Goal: Task Accomplishment & Management: Manage account settings

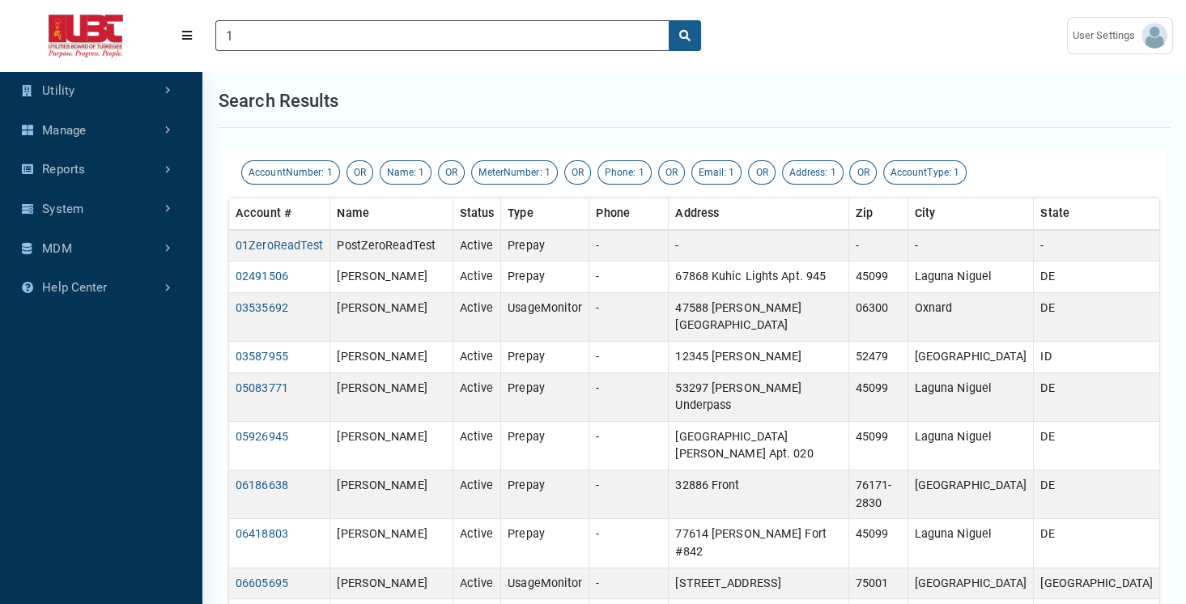
scroll to position [7, 0]
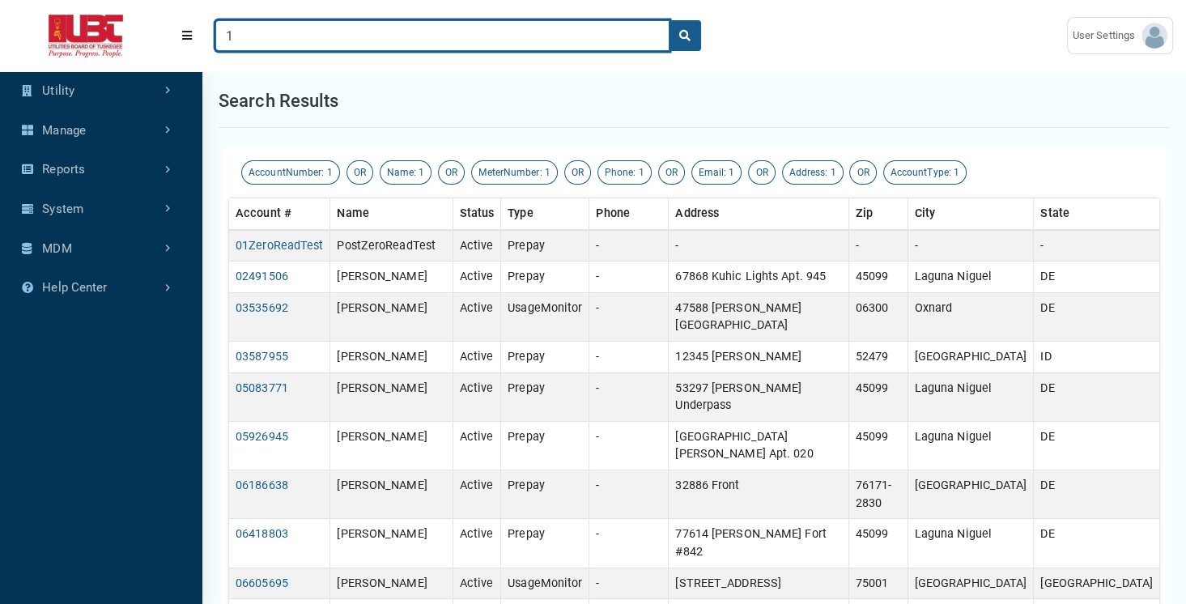
click at [285, 30] on input "1" at bounding box center [442, 35] width 454 height 31
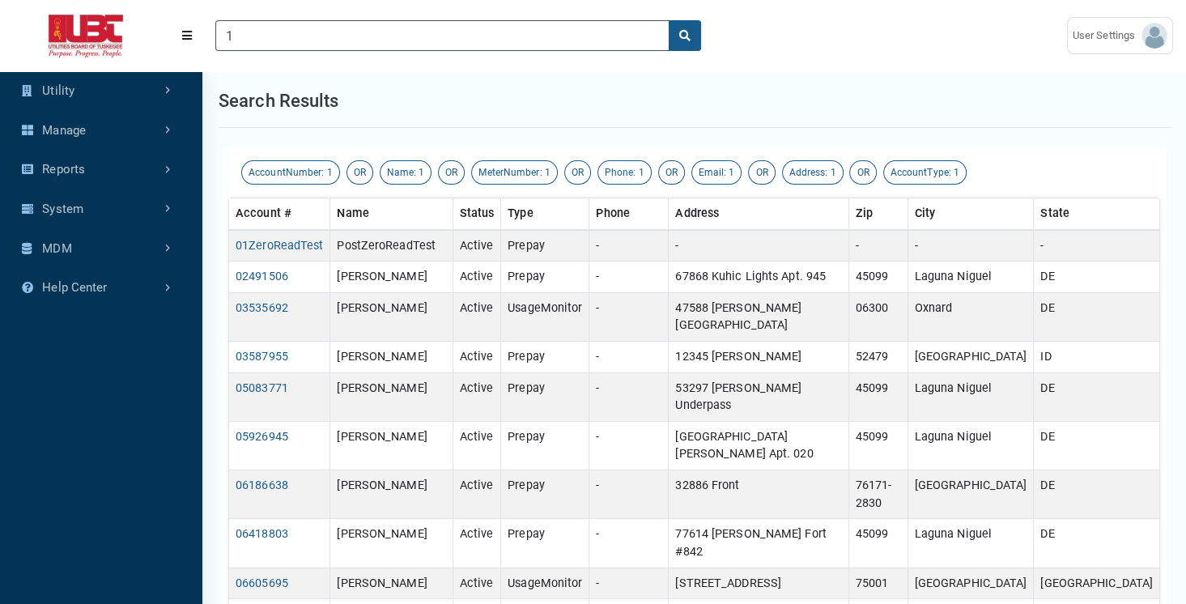
click at [702, 37] on div "1" at bounding box center [458, 35] width 494 height 31
click at [683, 37] on icon "search" at bounding box center [684, 35] width 11 height 11
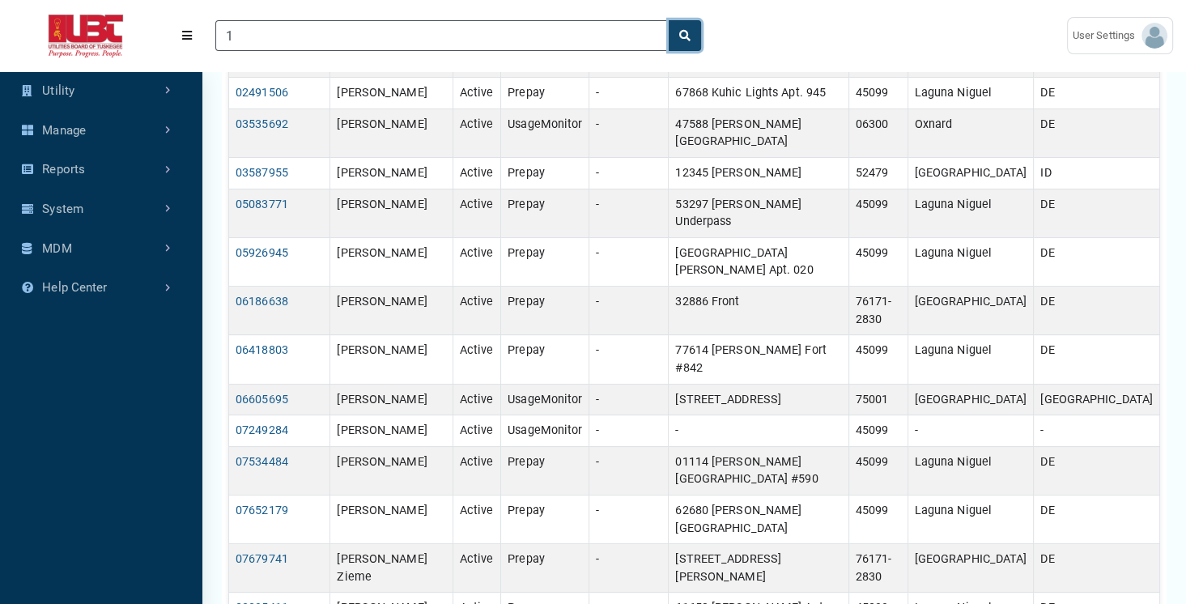
scroll to position [3, 0]
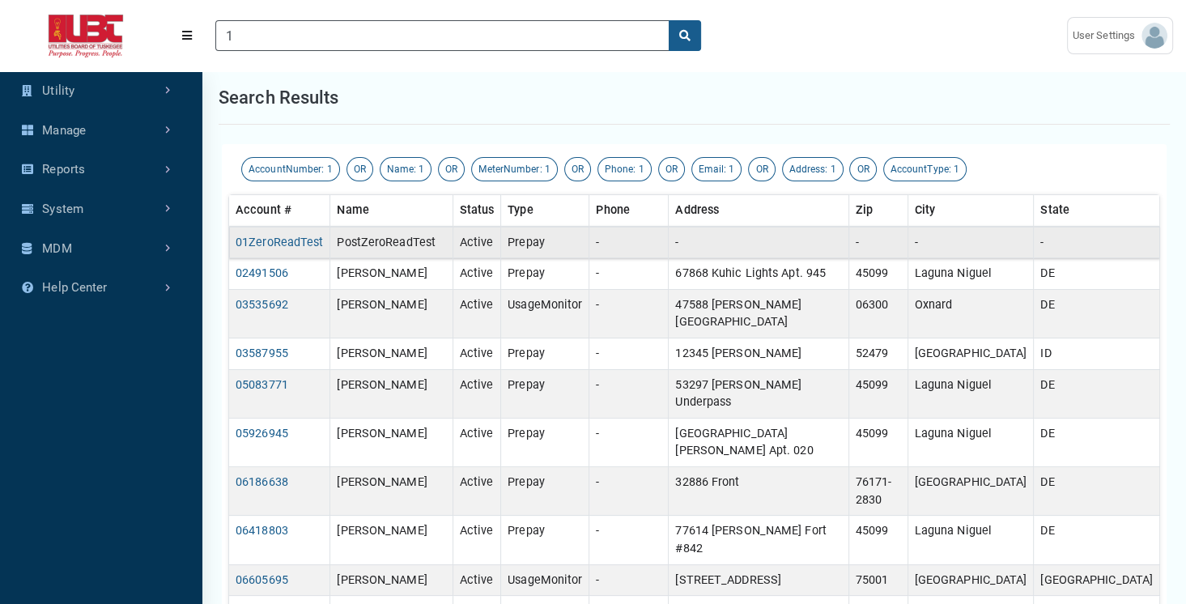
click at [274, 249] on td "01ZeroReadTest" at bounding box center [279, 243] width 101 height 32
click at [285, 242] on link "01ZeroReadTest" at bounding box center [279, 243] width 87 height 14
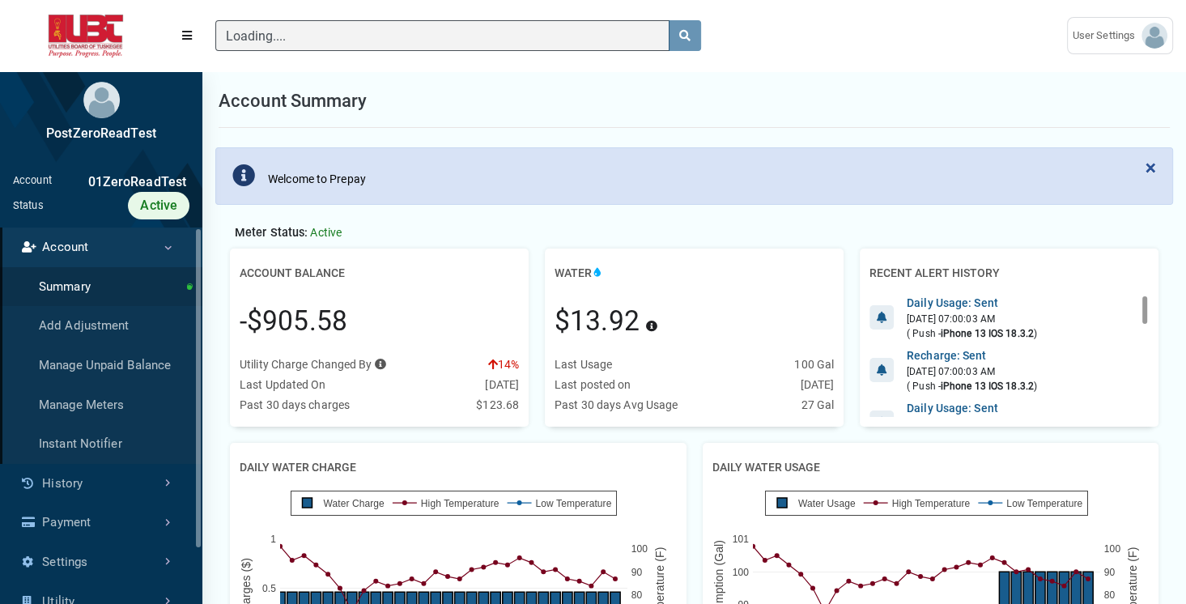
scroll to position [7, 0]
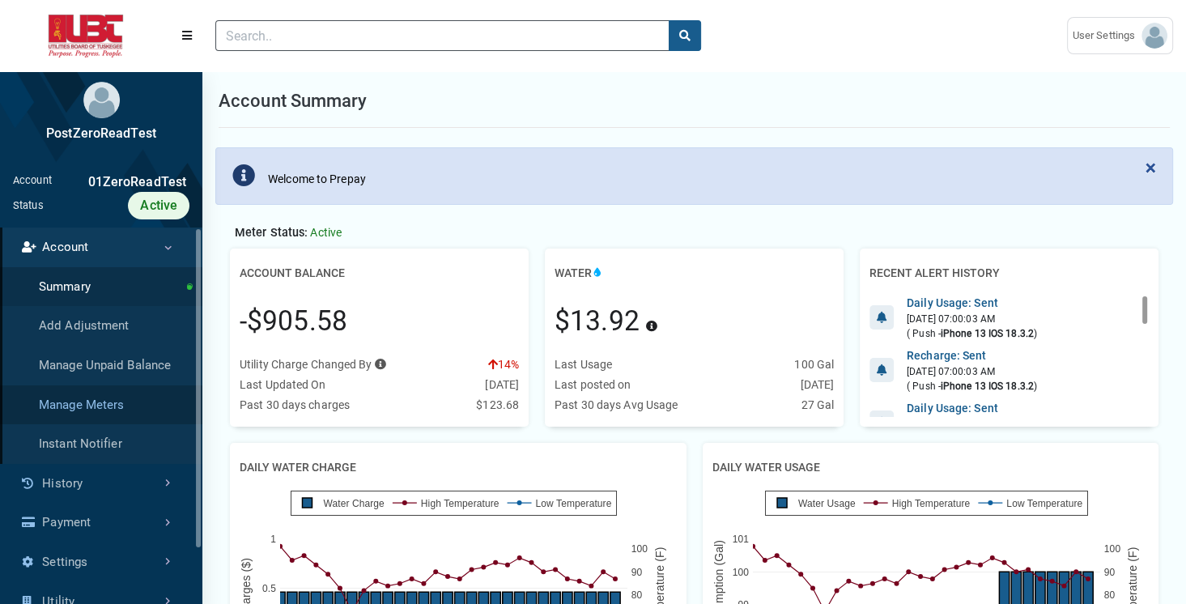
click at [109, 412] on link "Manage Meters" at bounding box center [101, 405] width 202 height 40
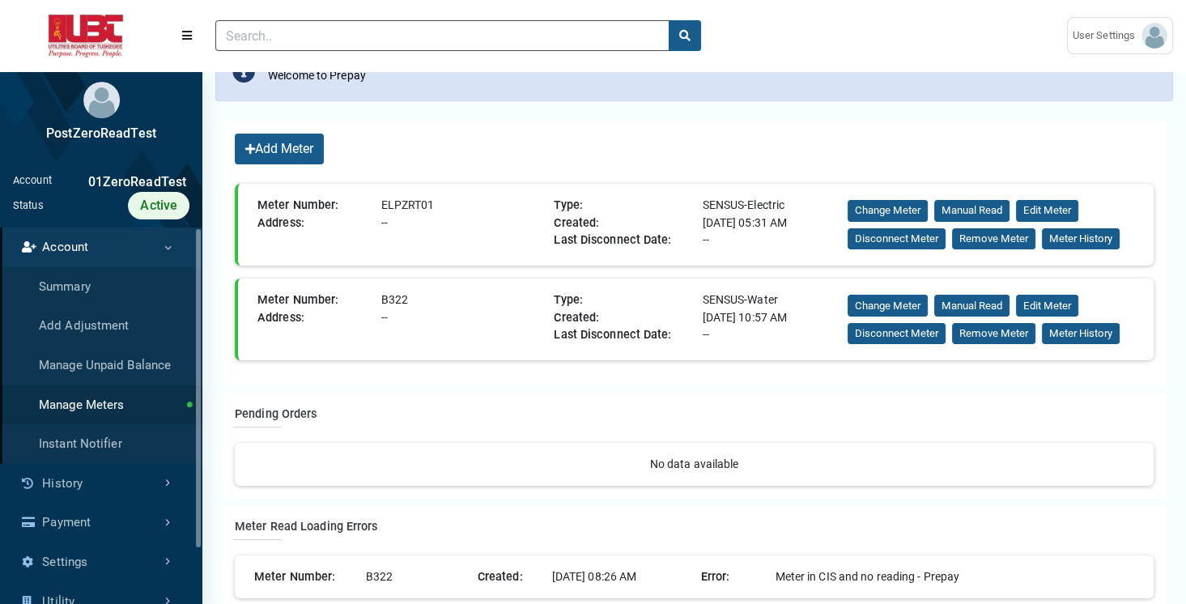
scroll to position [113, 0]
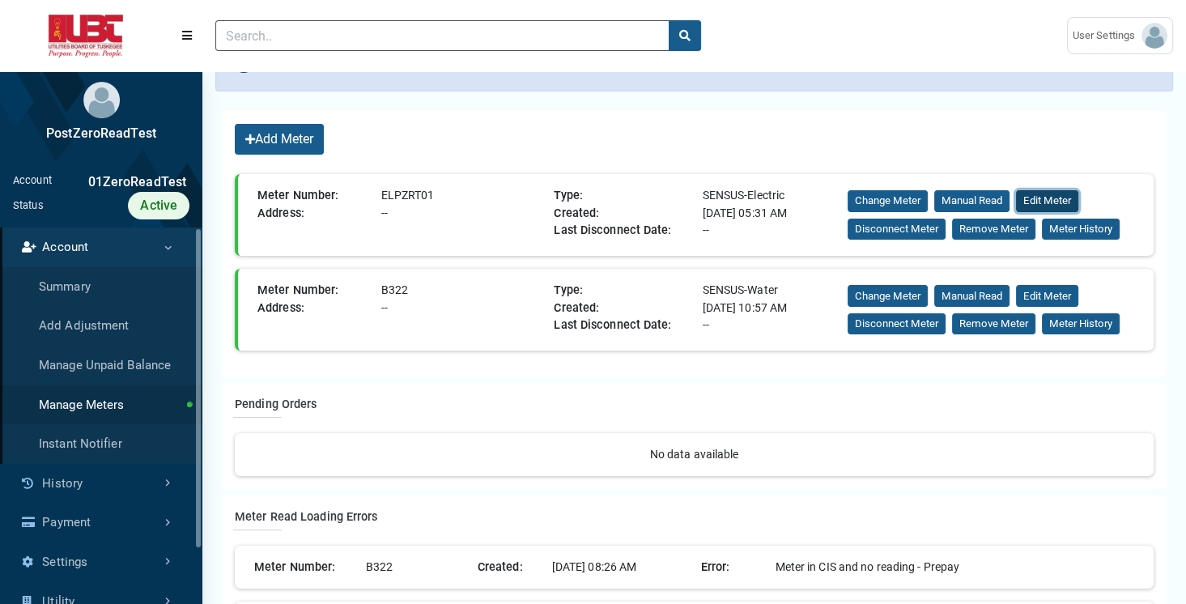
click at [1041, 201] on button "Edit Meter" at bounding box center [1047, 201] width 62 height 22
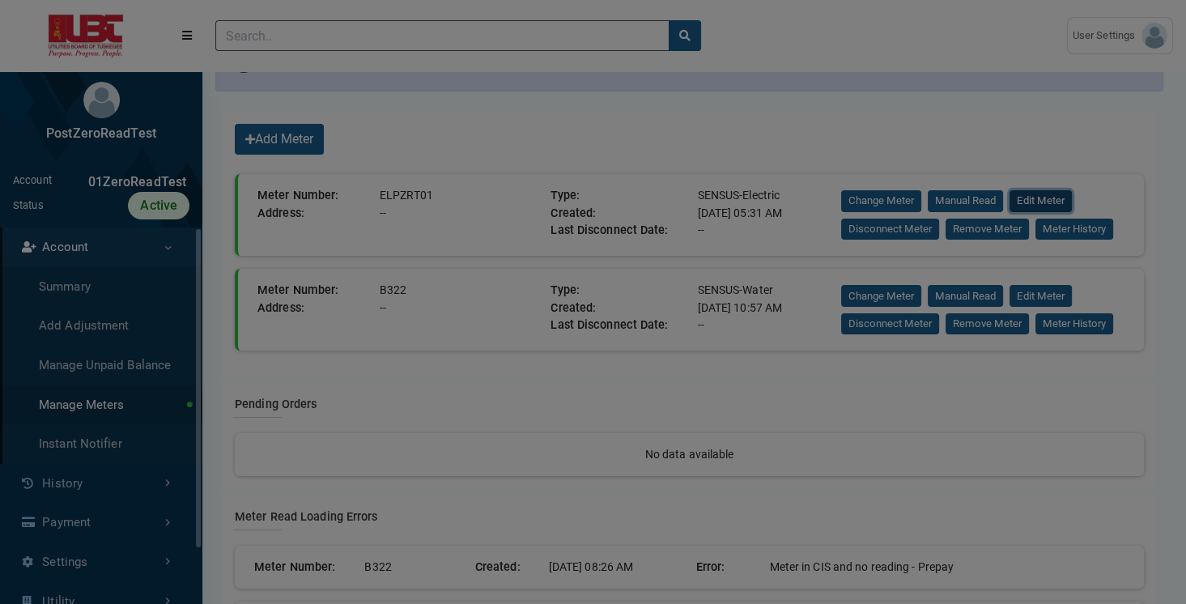
scroll to position [0, 0]
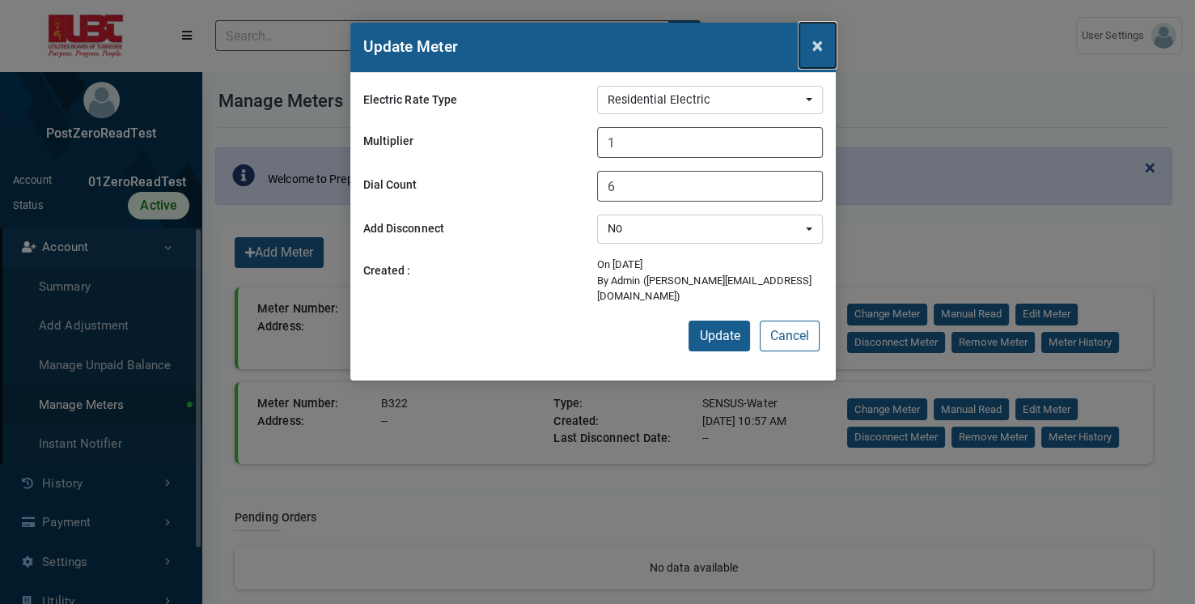
click at [813, 49] on span "×" at bounding box center [818, 45] width 11 height 23
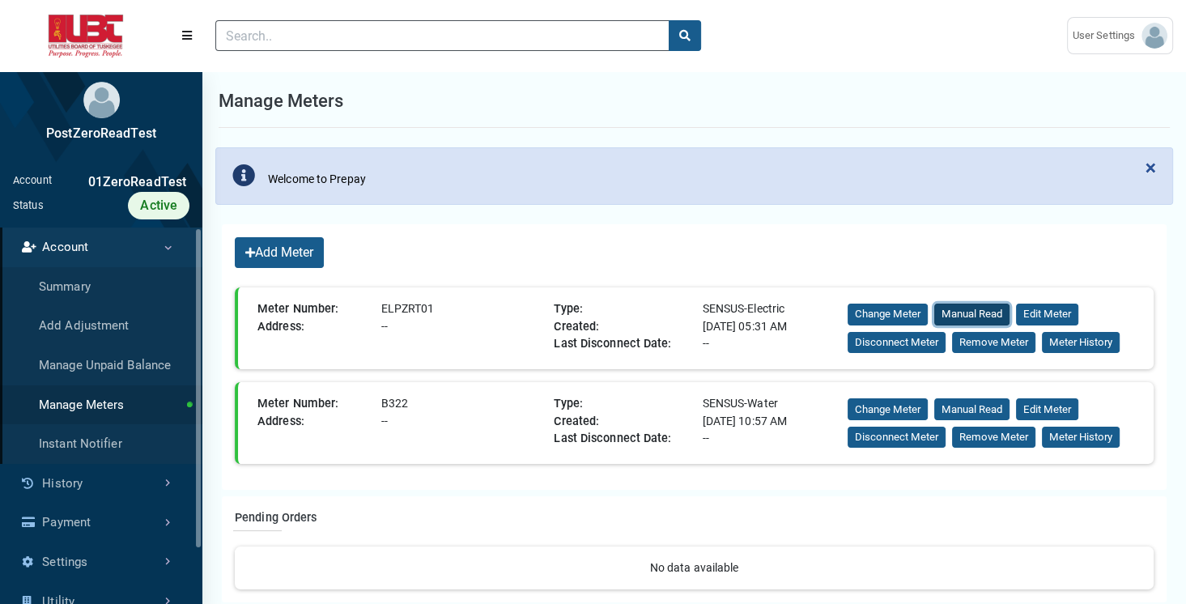
click at [979, 317] on button "Manual Read" at bounding box center [971, 315] width 75 height 22
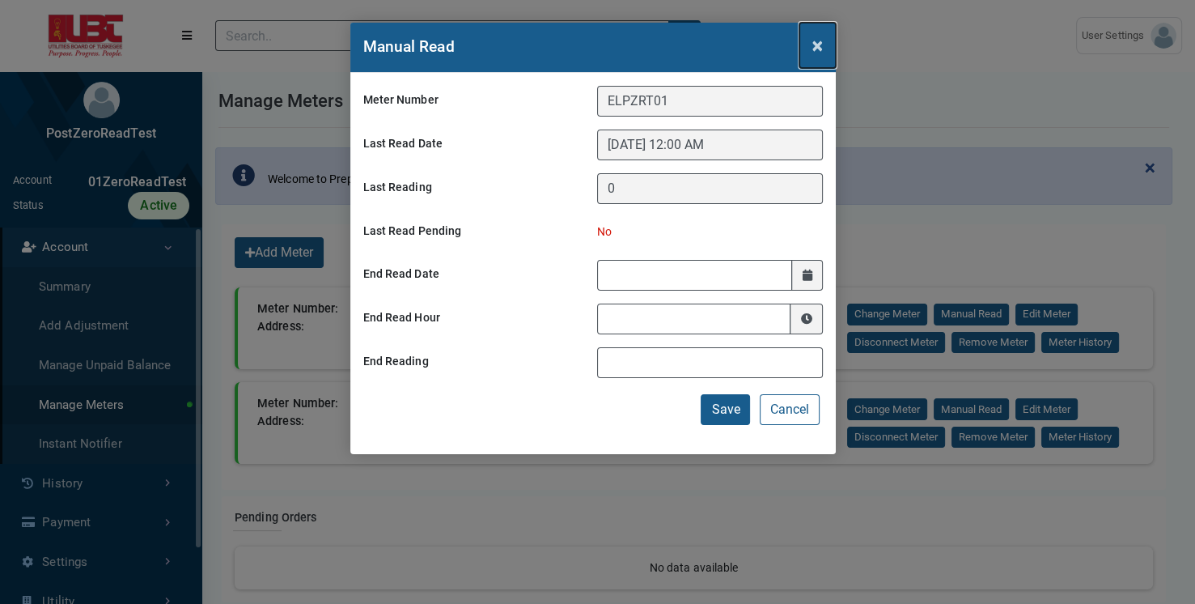
click at [813, 43] on span "×" at bounding box center [818, 45] width 11 height 23
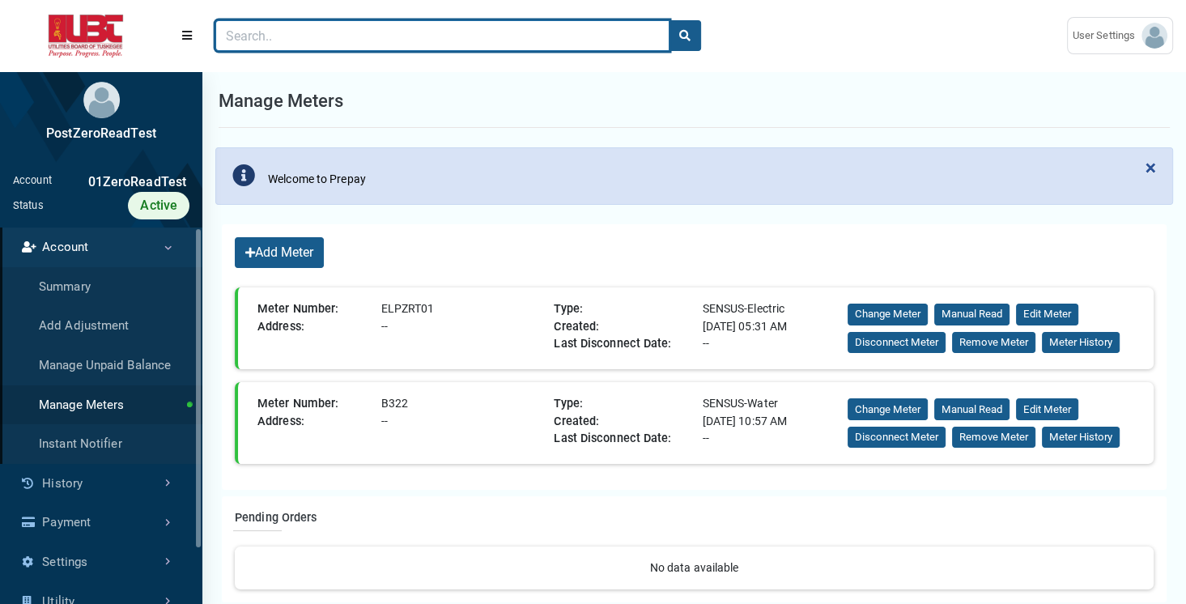
click at [366, 28] on input "Search" at bounding box center [442, 35] width 454 height 31
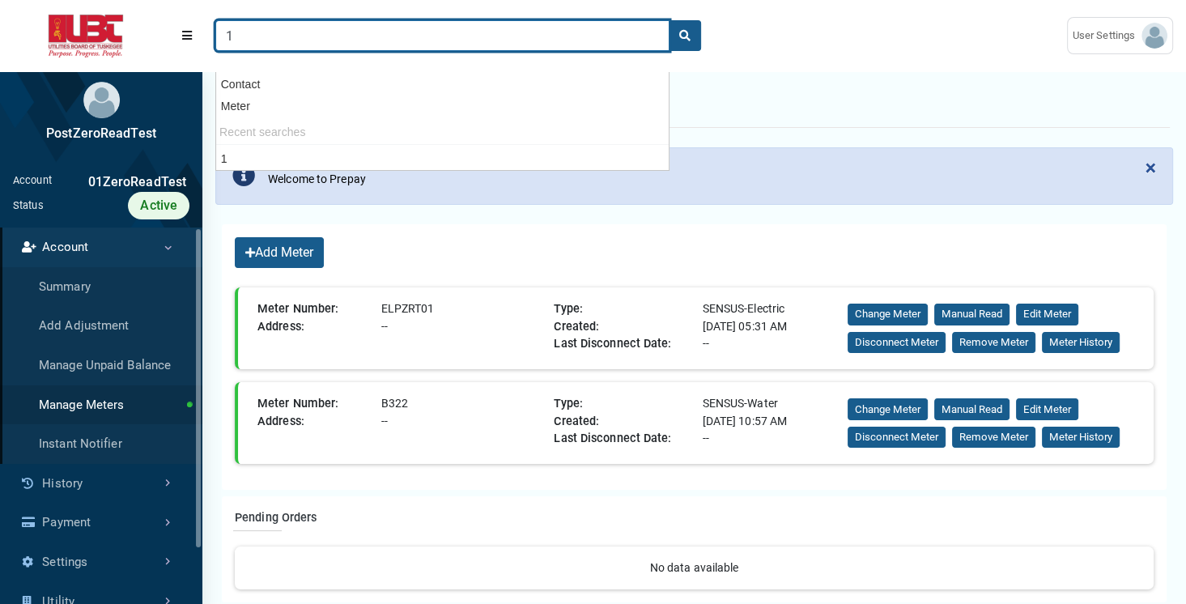
type input "1"
click at [669, 20] on button "search" at bounding box center [685, 35] width 32 height 31
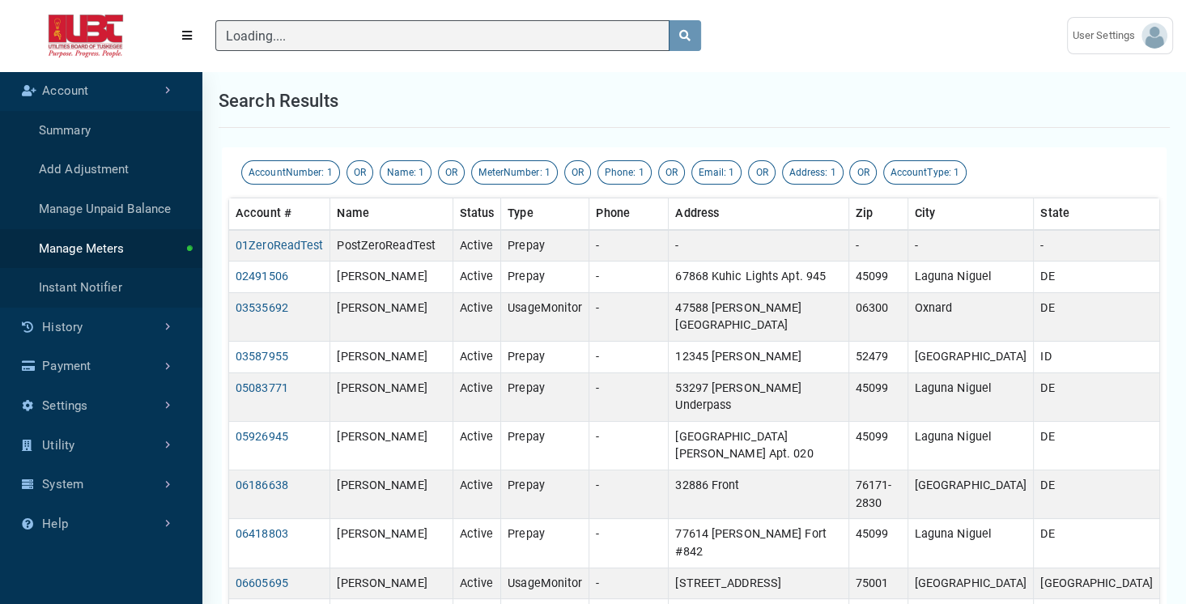
scroll to position [7, 0]
type input "1"
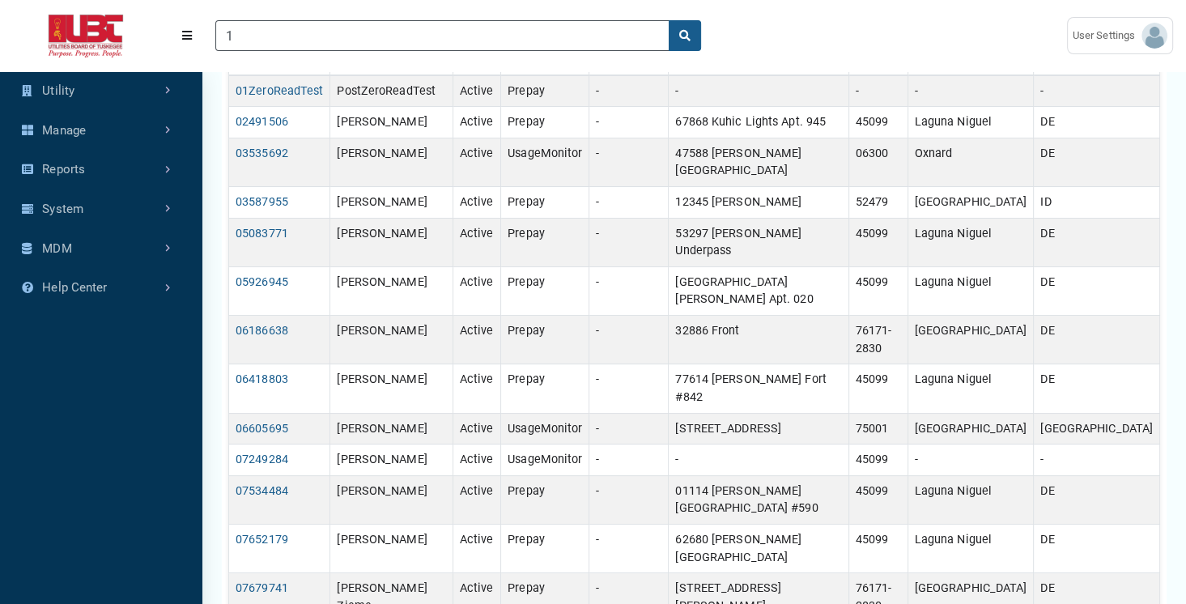
scroll to position [151, 0]
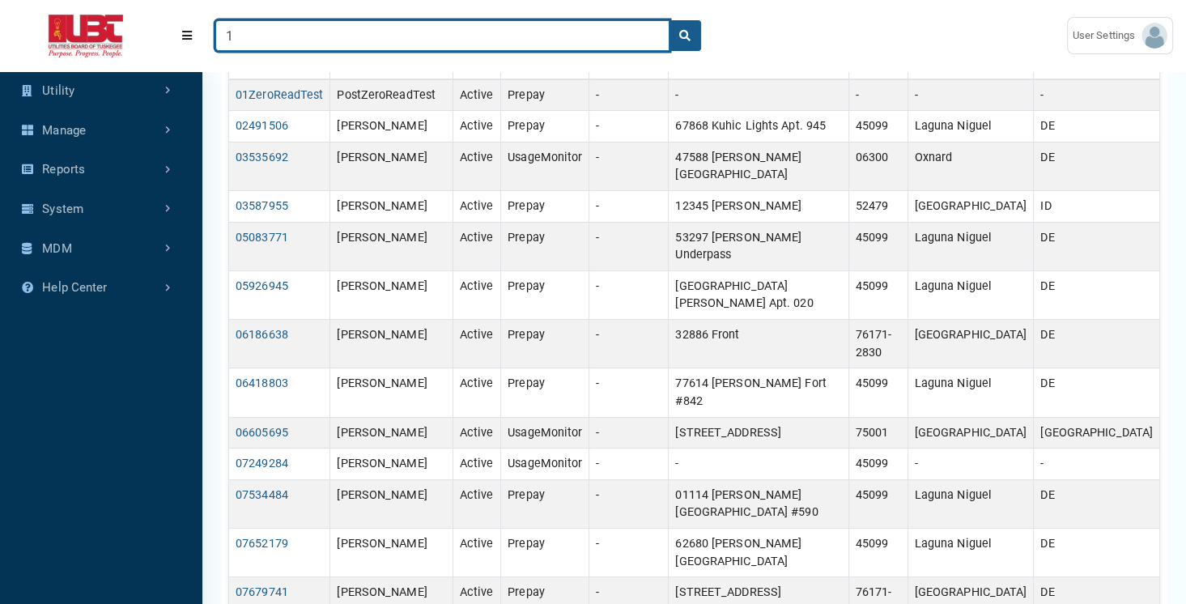
click at [276, 31] on input "1" at bounding box center [442, 35] width 454 height 31
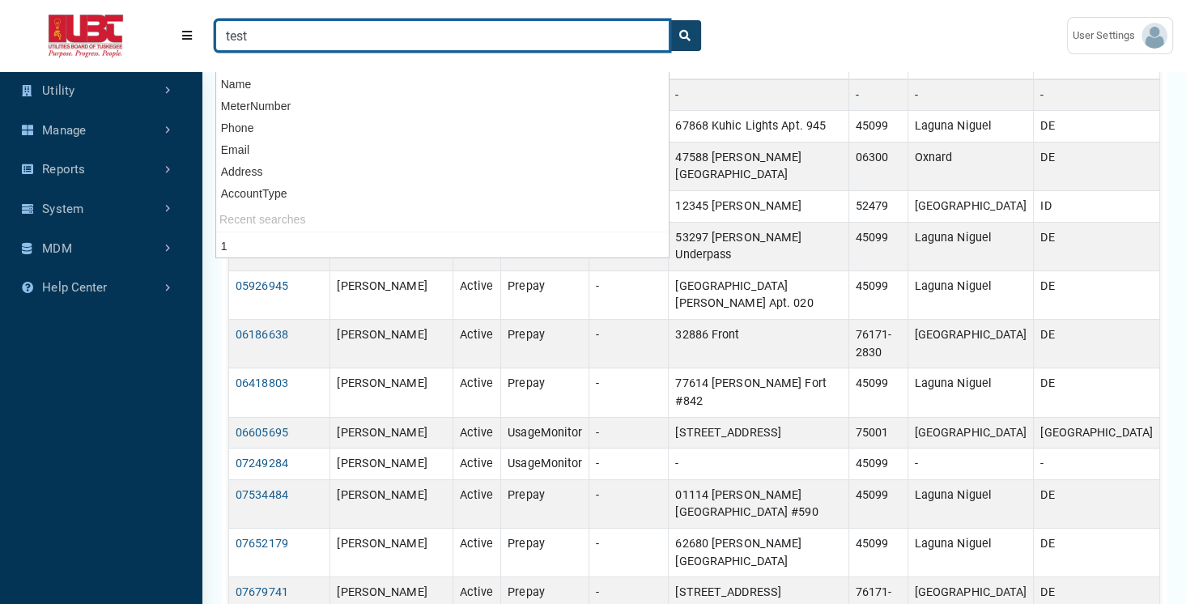
type input "test"
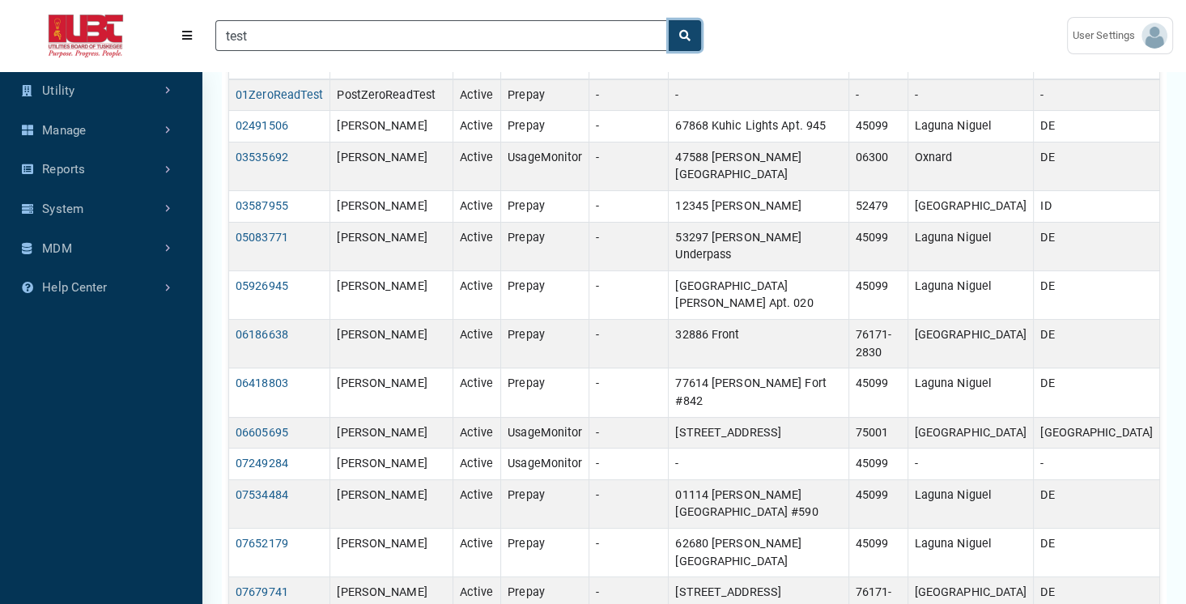
click at [689, 37] on icon "search" at bounding box center [684, 35] width 11 height 11
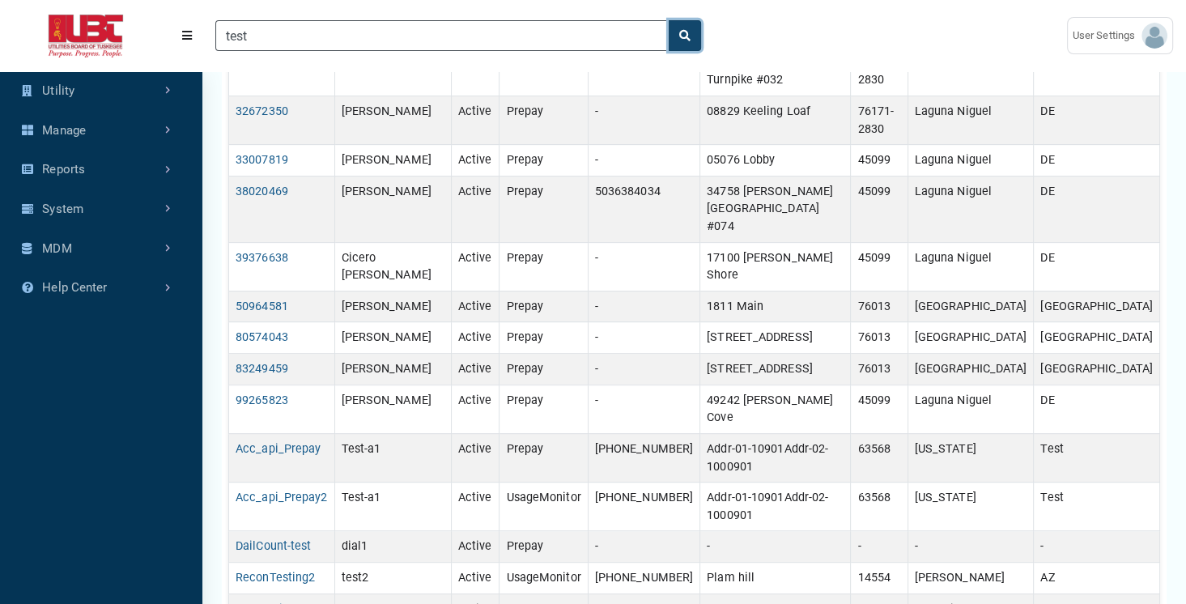
scroll to position [583, 0]
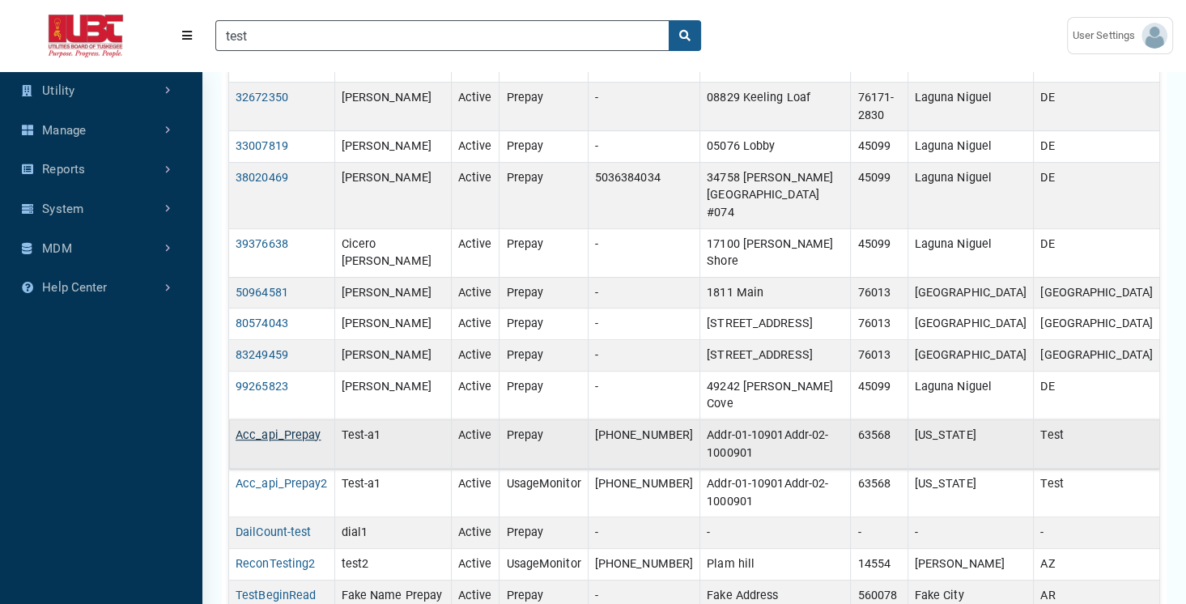
click at [273, 428] on link "Acc_api_Prepay" at bounding box center [278, 435] width 85 height 14
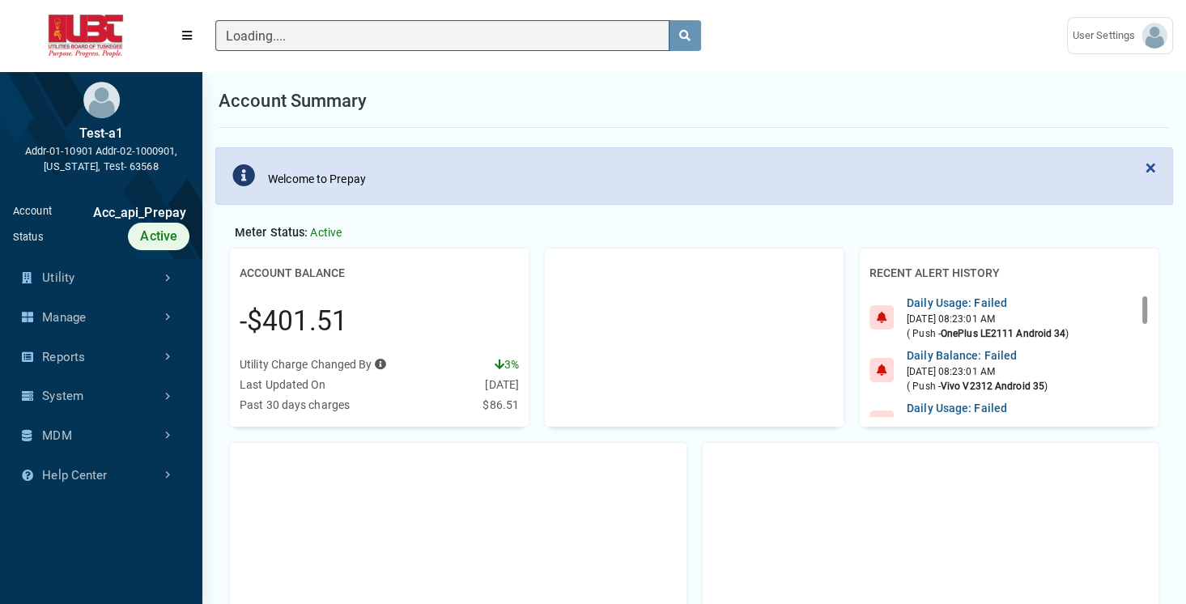
scroll to position [7, 0]
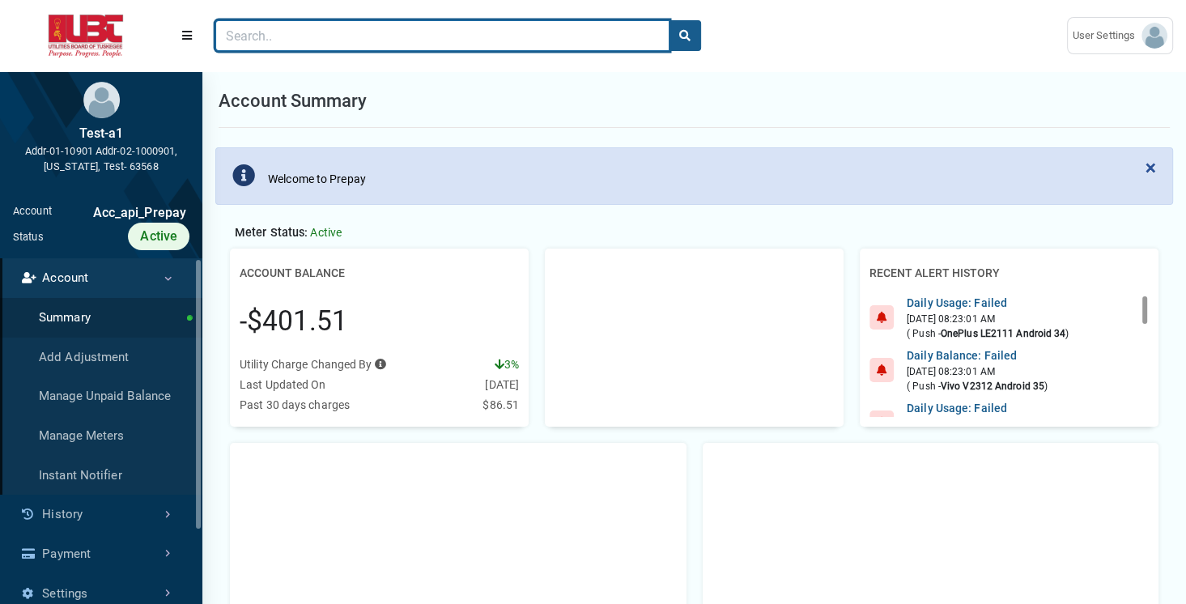
click at [274, 35] on input "Search" at bounding box center [442, 35] width 454 height 31
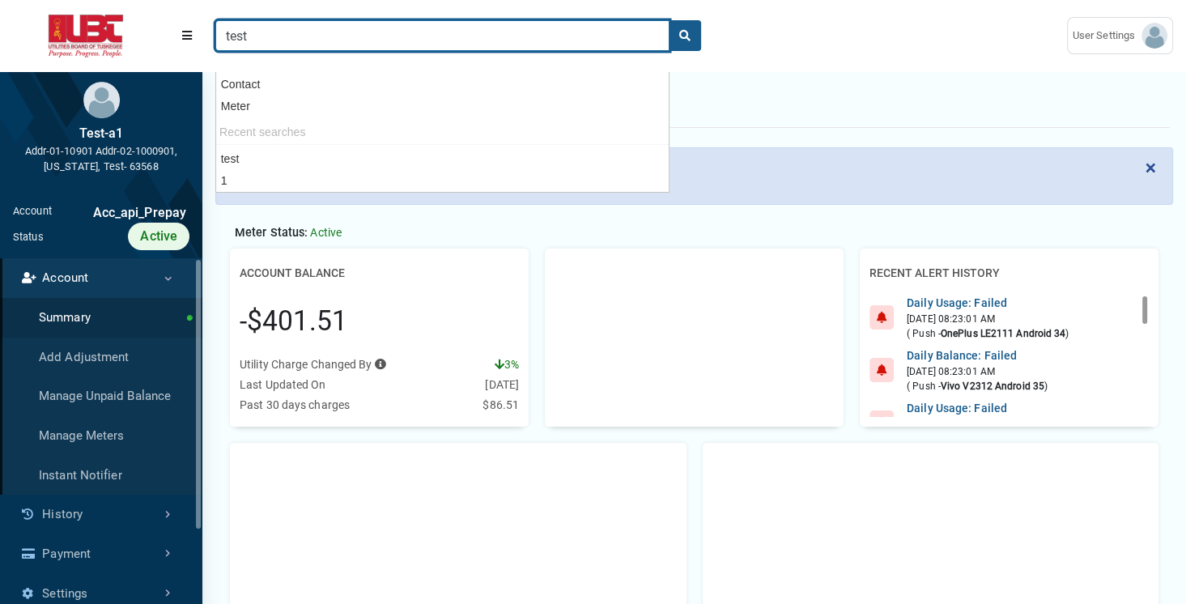
type input "test"
click at [669, 20] on button "search" at bounding box center [685, 35] width 32 height 31
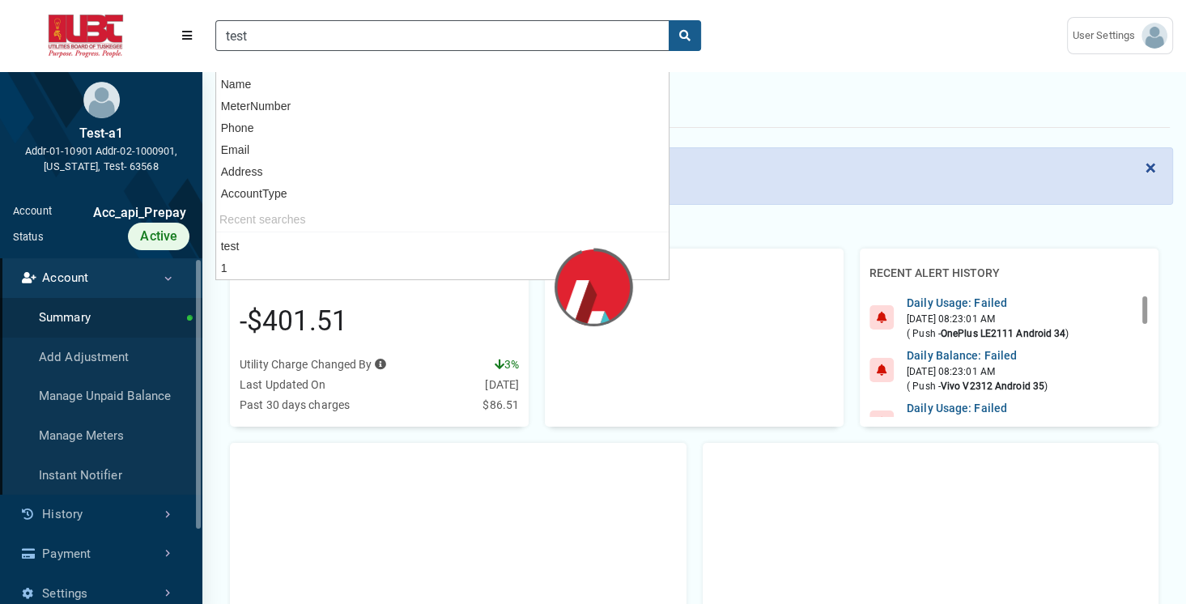
scroll to position [4, 0]
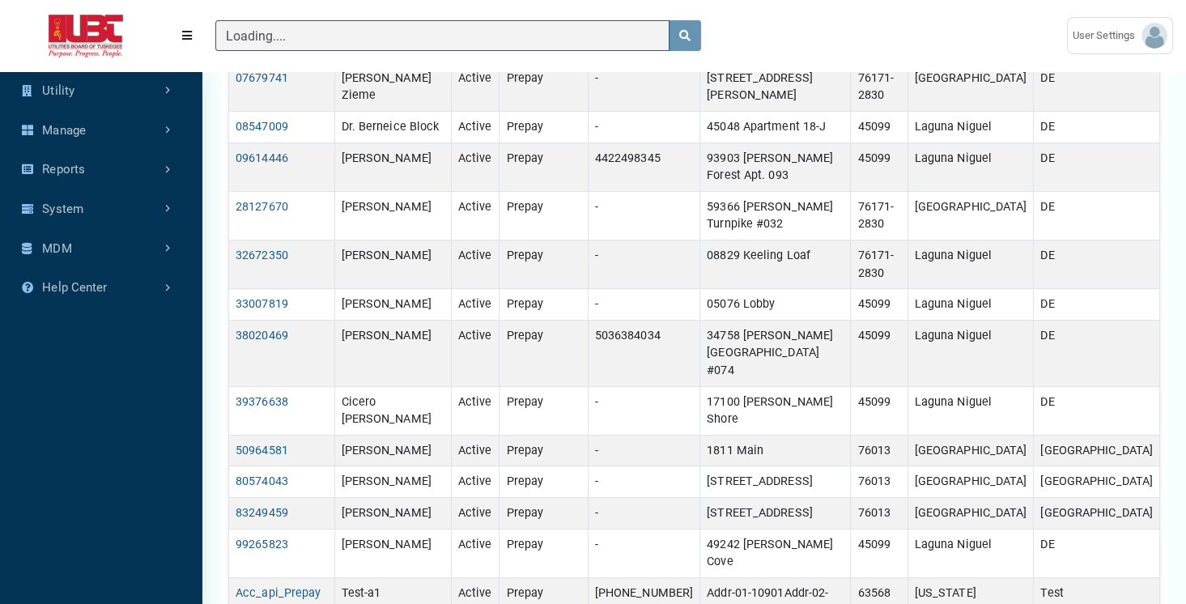
type input "test"
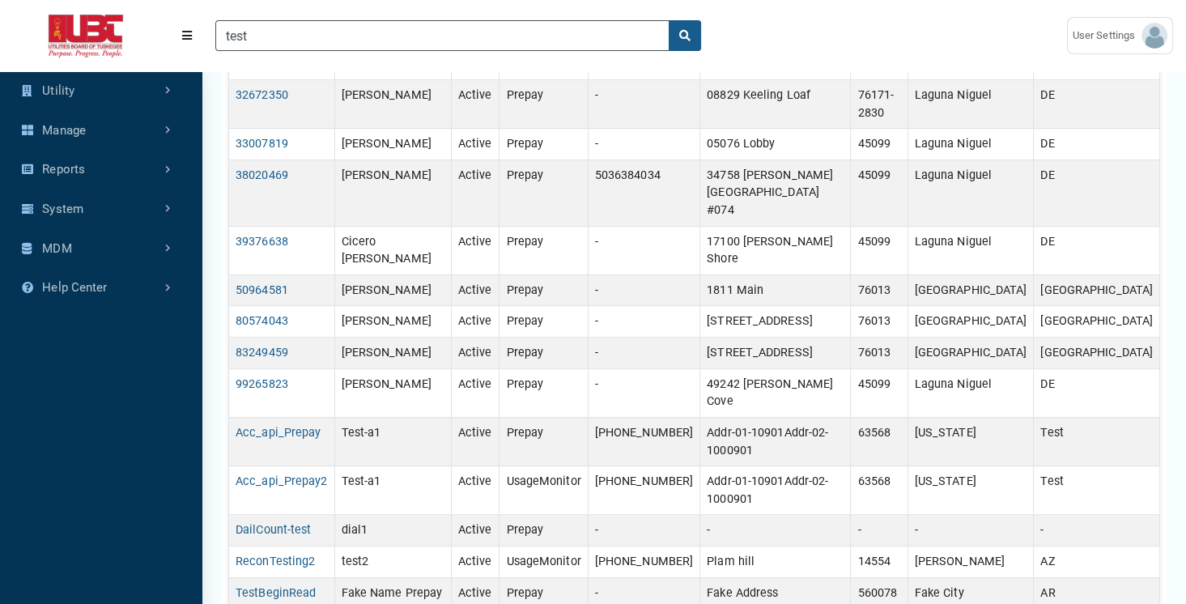
scroll to position [592, 0]
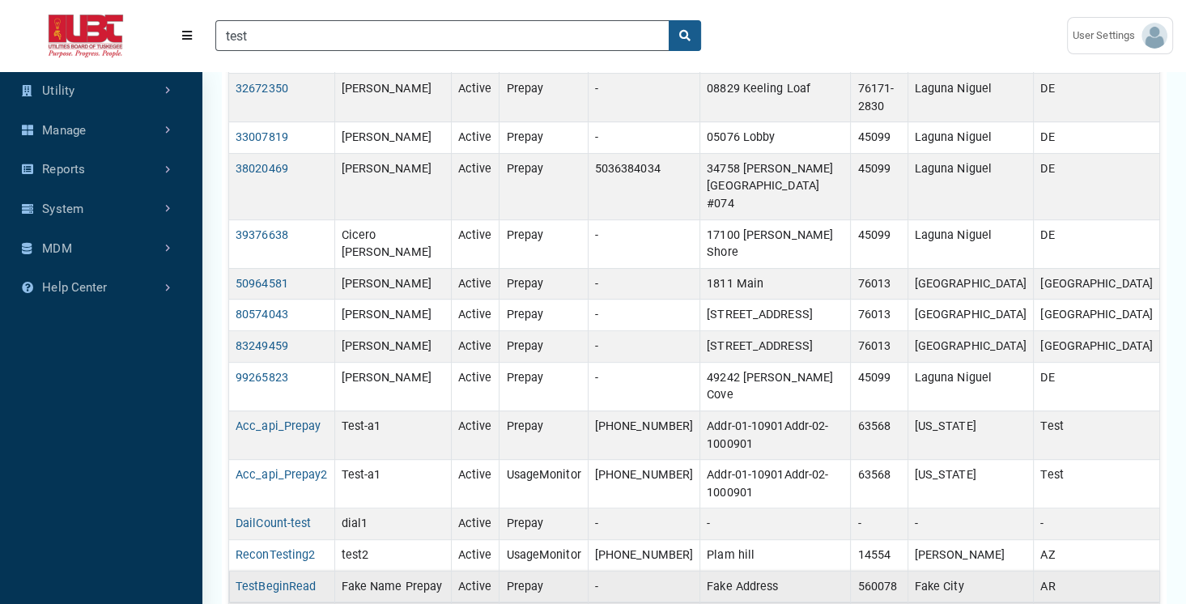
click at [286, 571] on td "TestBeginRead" at bounding box center [282, 587] width 106 height 32
click at [283, 579] on link "TestBeginRead" at bounding box center [276, 586] width 80 height 14
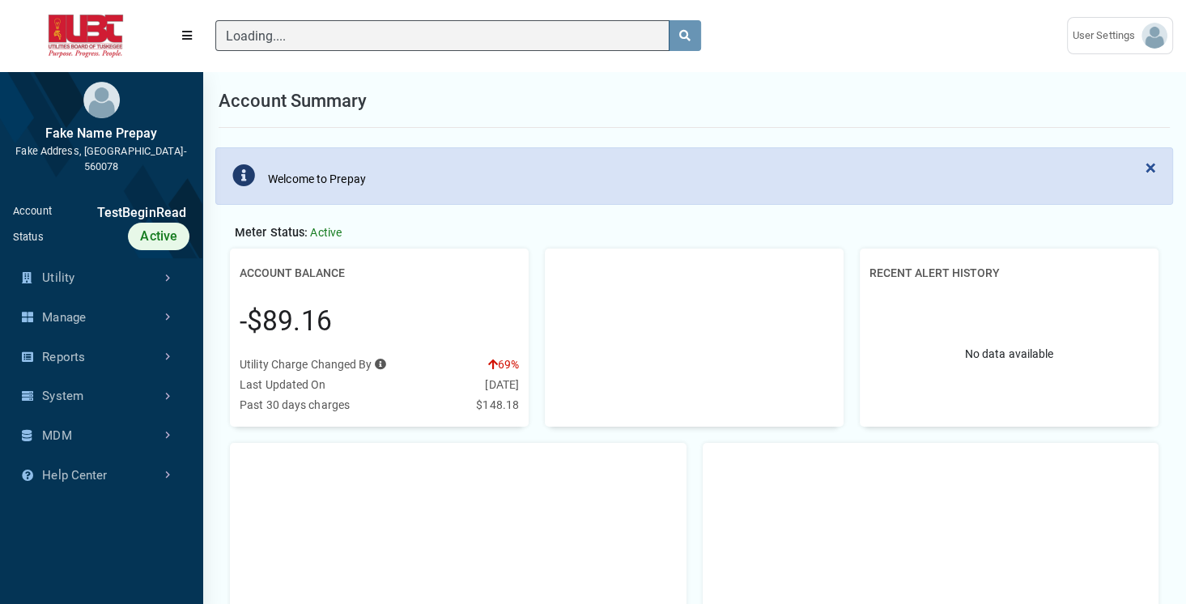
scroll to position [373, 202]
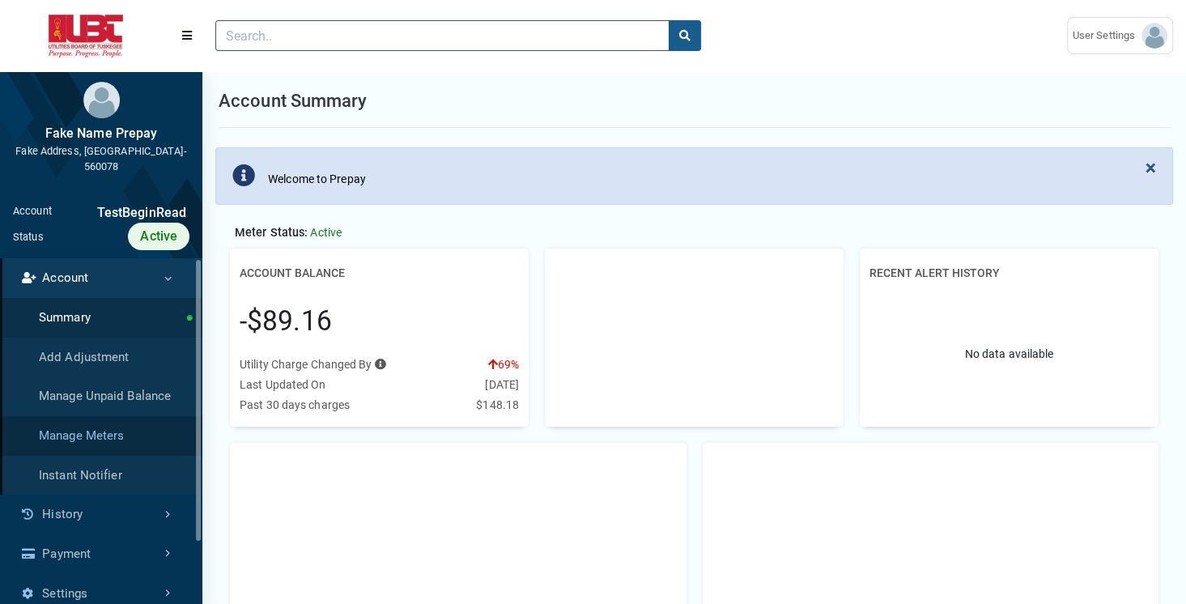
click at [123, 418] on link "Manage Meters" at bounding box center [101, 436] width 202 height 40
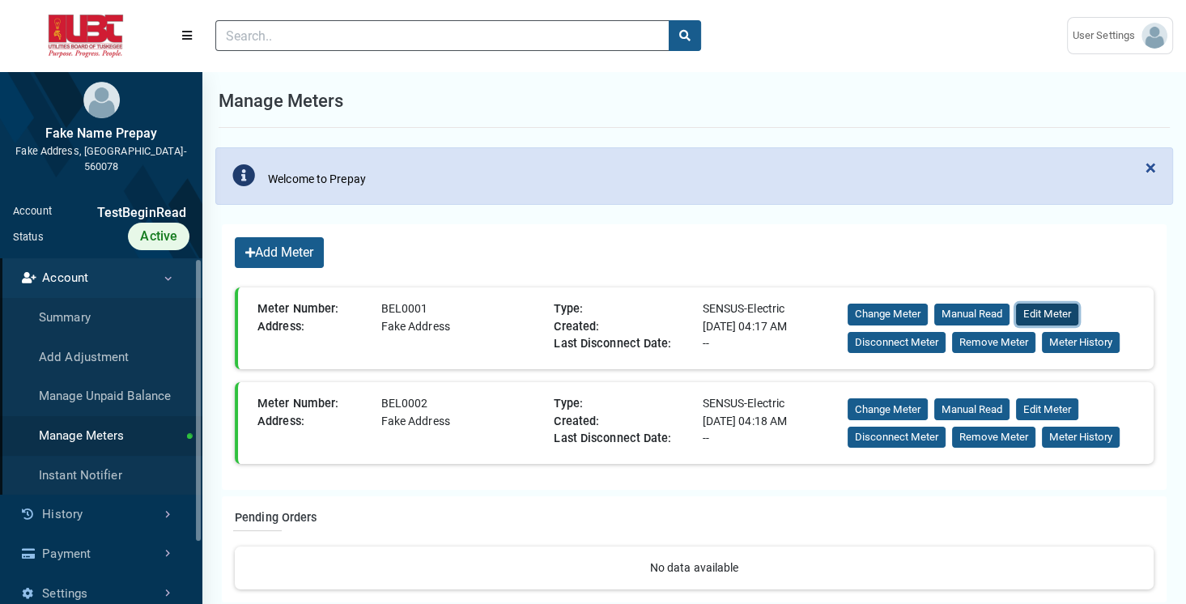
click at [1033, 311] on button "Edit Meter" at bounding box center [1047, 315] width 62 height 22
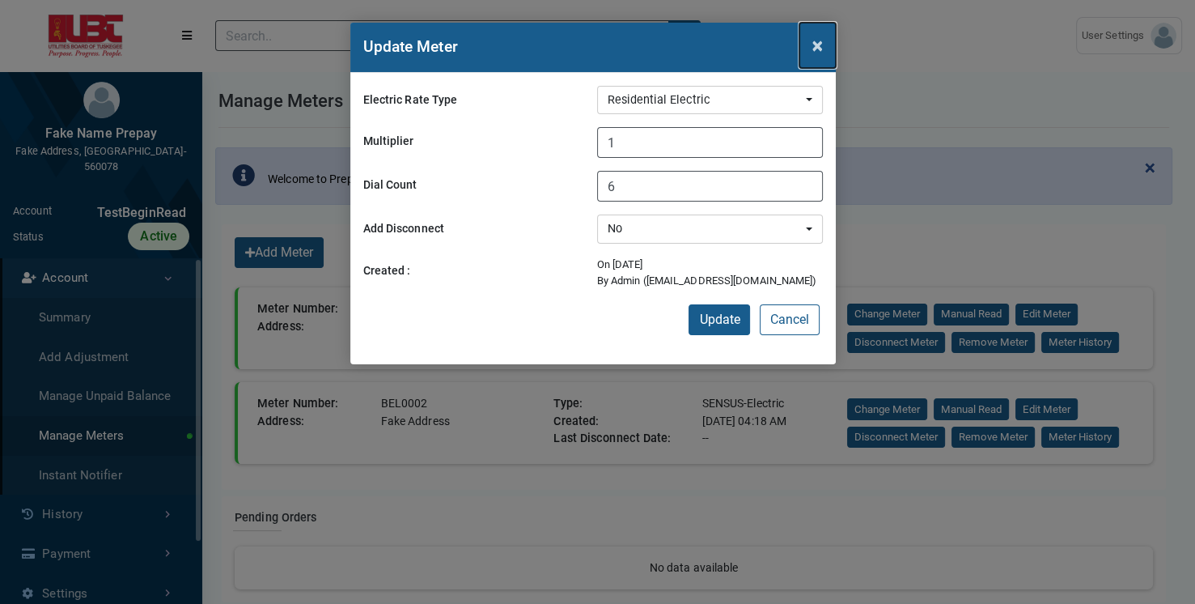
click at [823, 52] on button "×" at bounding box center [818, 45] width 36 height 45
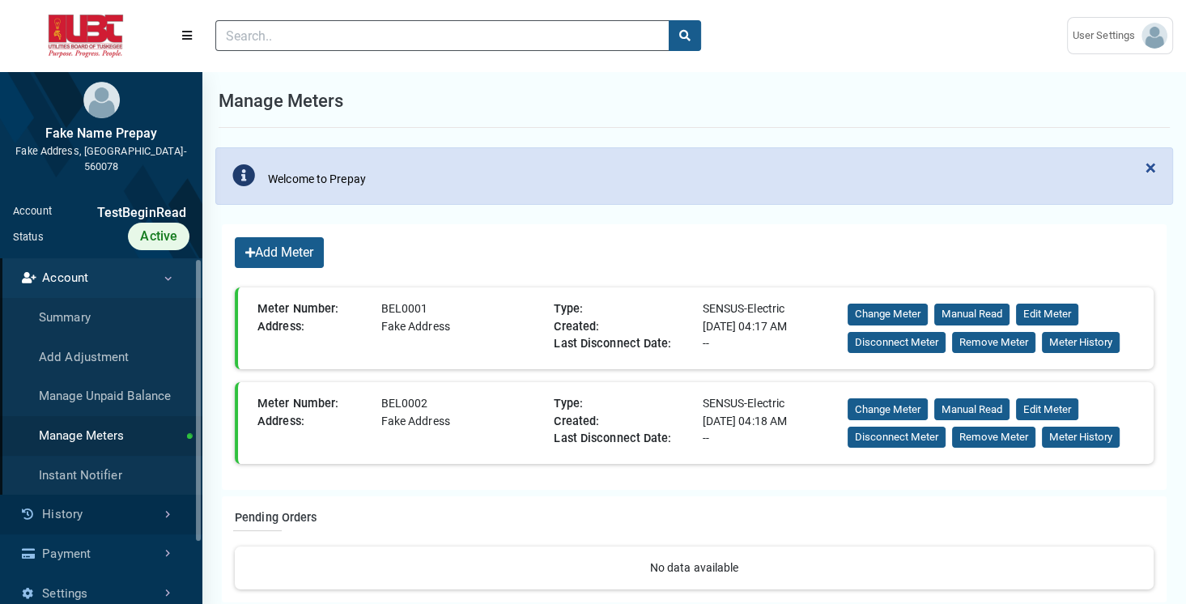
click at [142, 503] on link "History" at bounding box center [101, 515] width 202 height 40
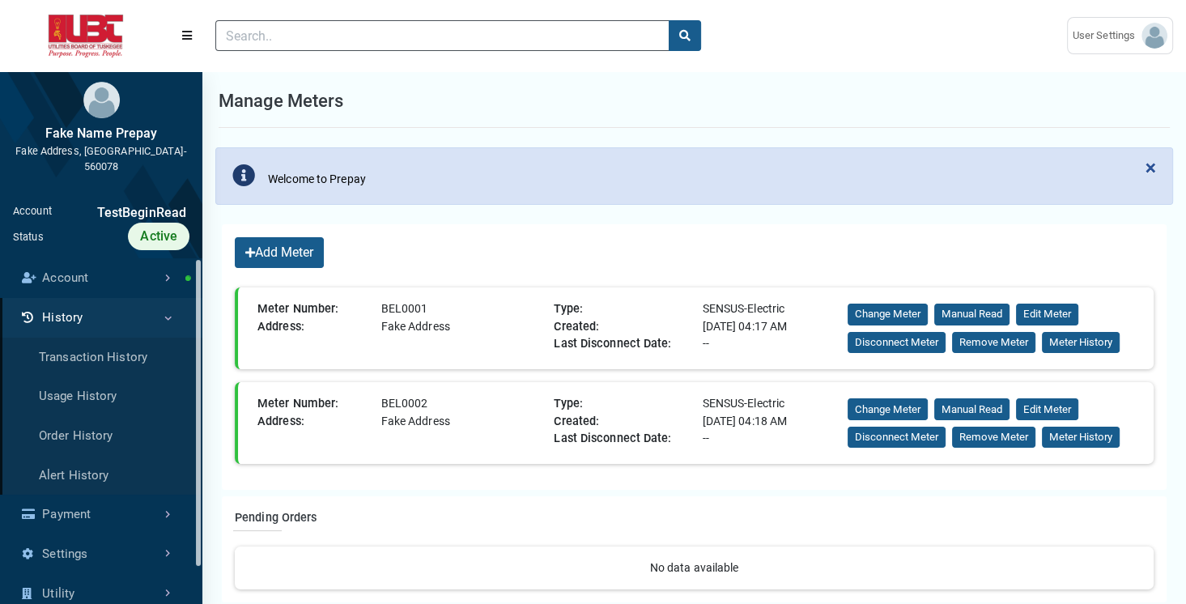
scroll to position [59, 0]
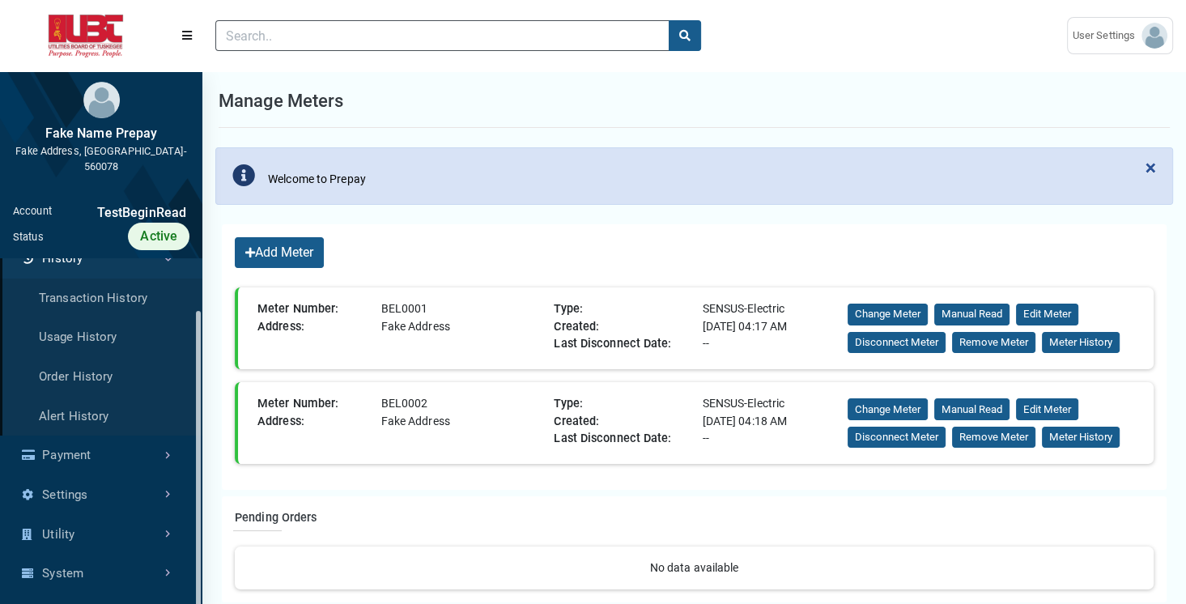
drag, startPoint x: 197, startPoint y: 423, endPoint x: 199, endPoint y: 576, distance: 153.0
click at [199, 576] on div at bounding box center [198, 464] width 5 height 306
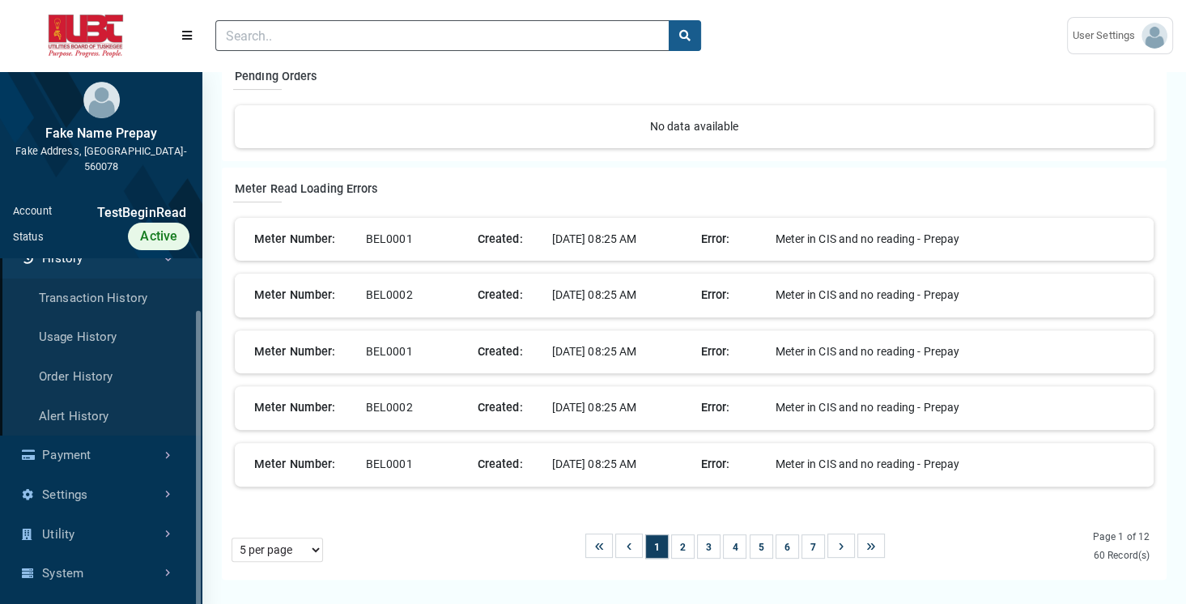
scroll to position [428, 0]
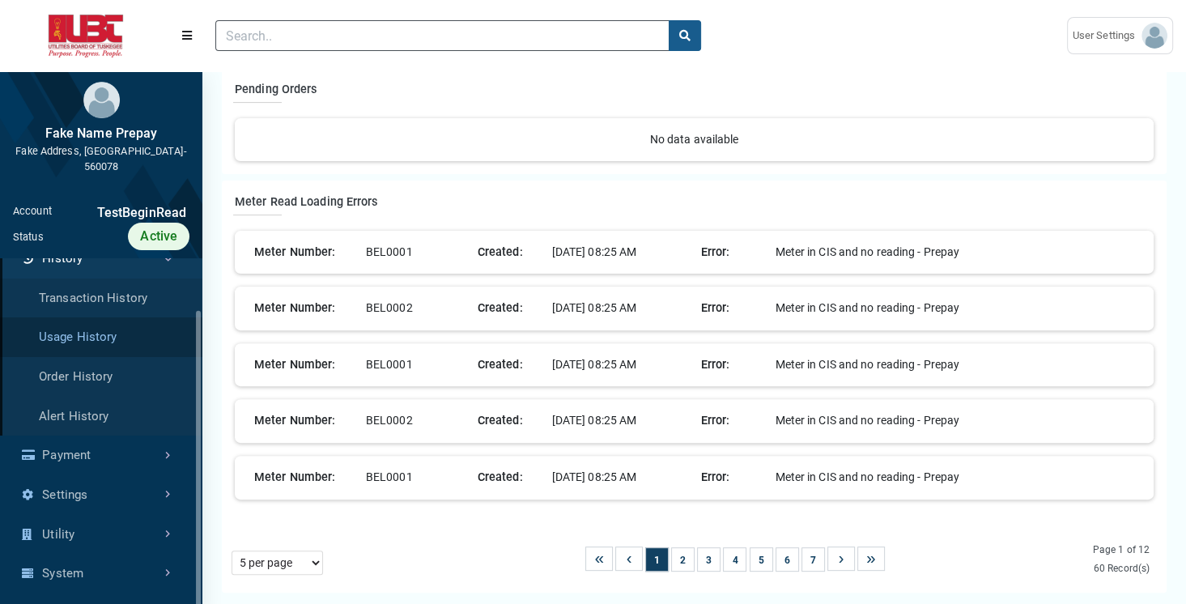
click at [108, 320] on link "Usage History" at bounding box center [101, 337] width 202 height 40
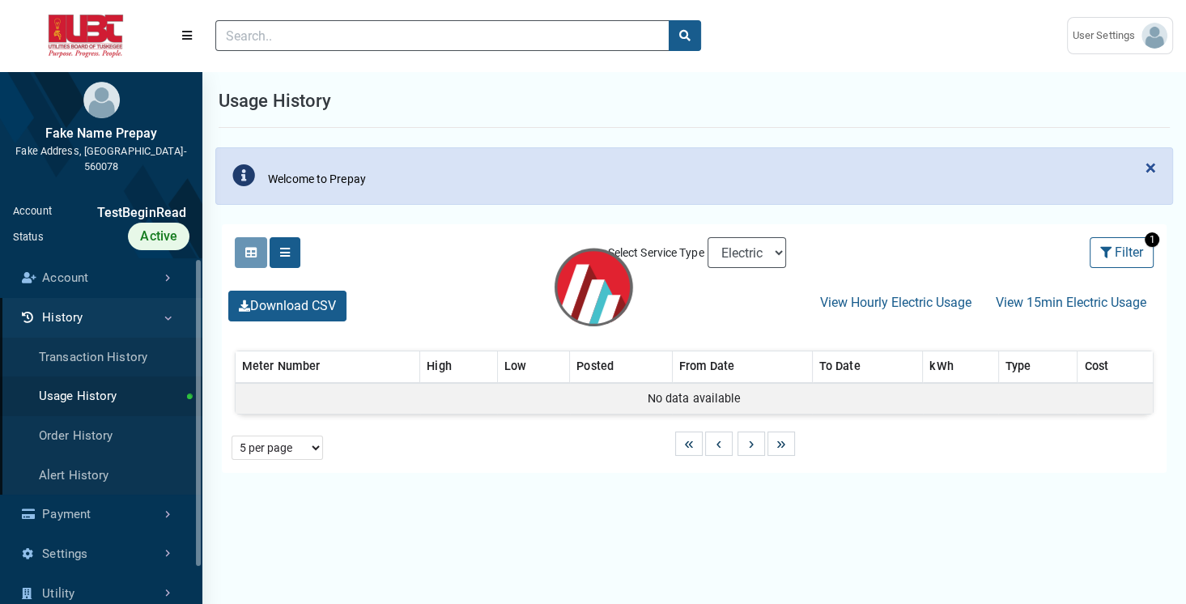
select select "25 per page"
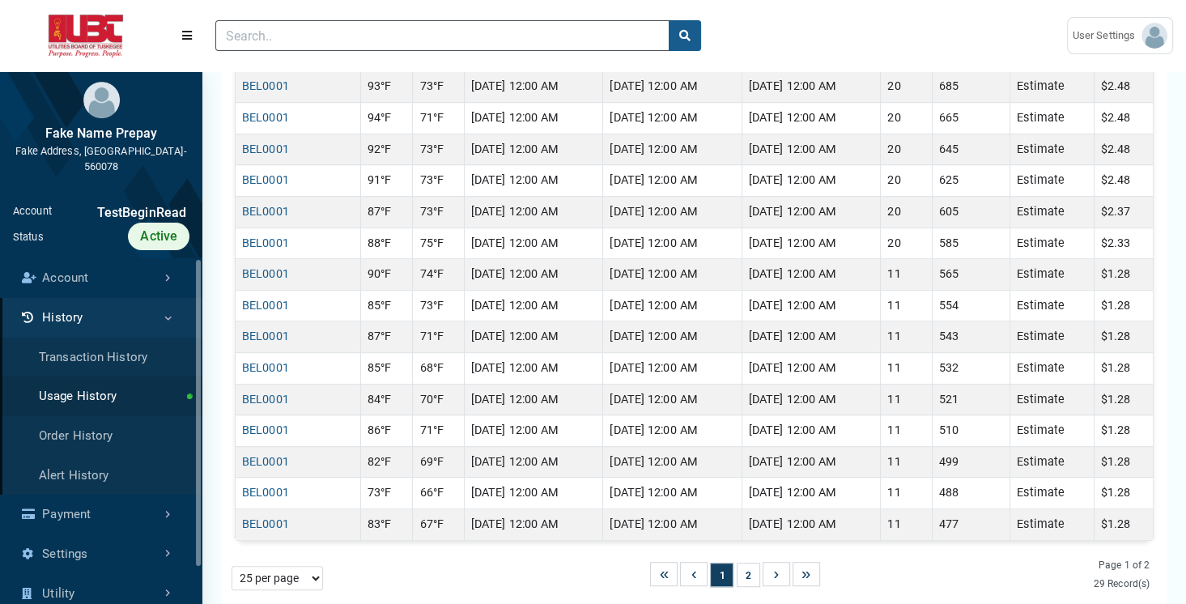
scroll to position [942, 0]
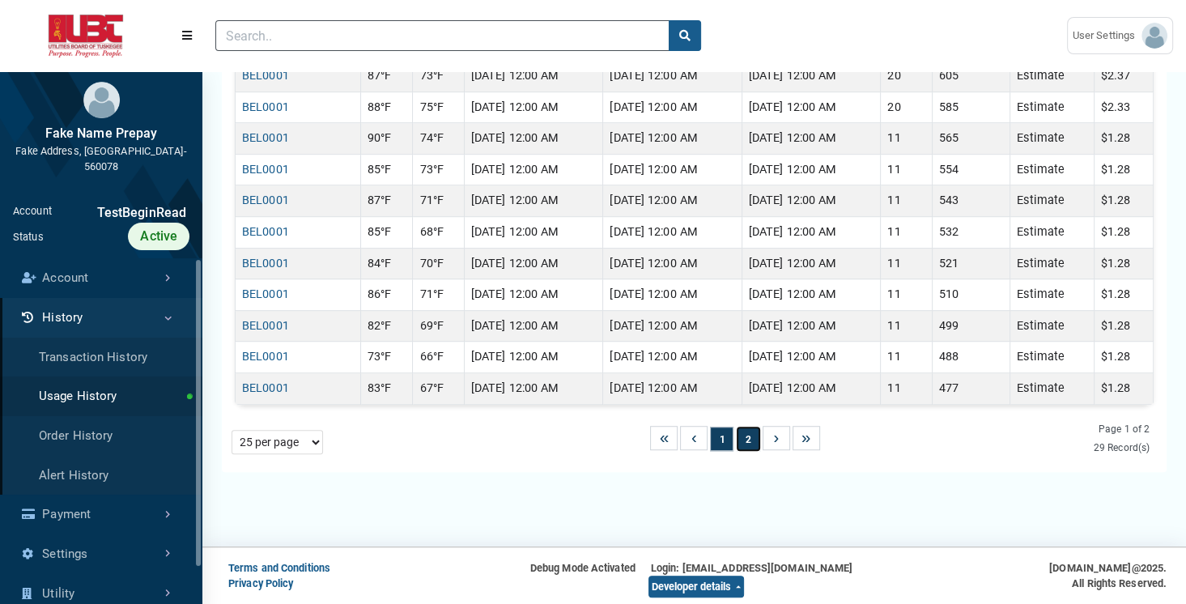
click at [748, 431] on button "2" at bounding box center [748, 439] width 23 height 24
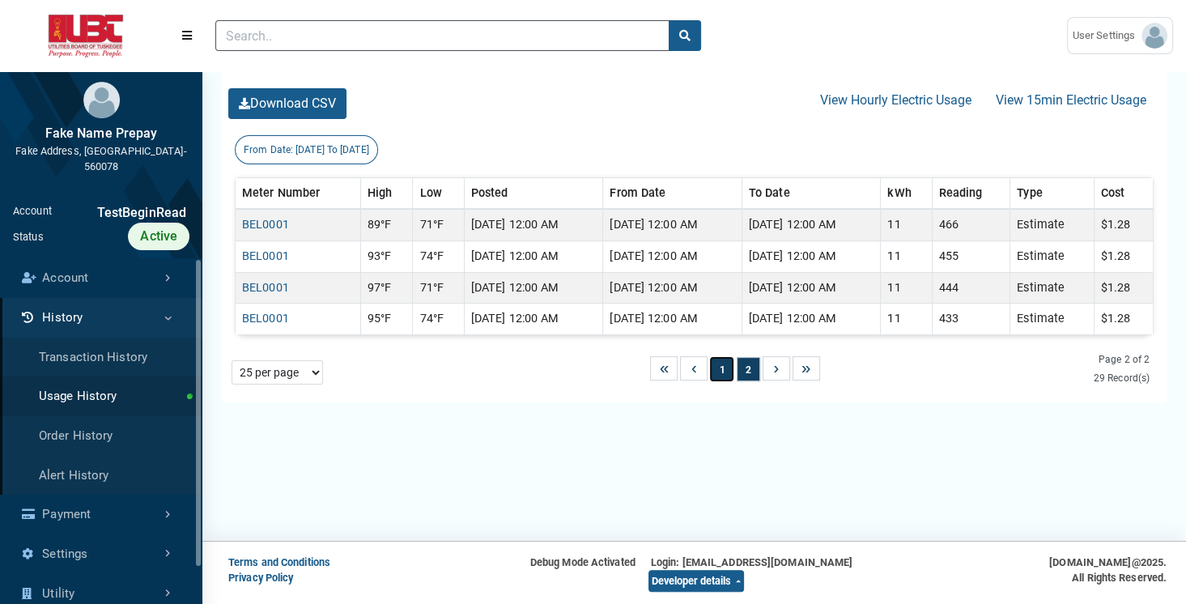
click at [715, 370] on button "1" at bounding box center [721, 369] width 23 height 24
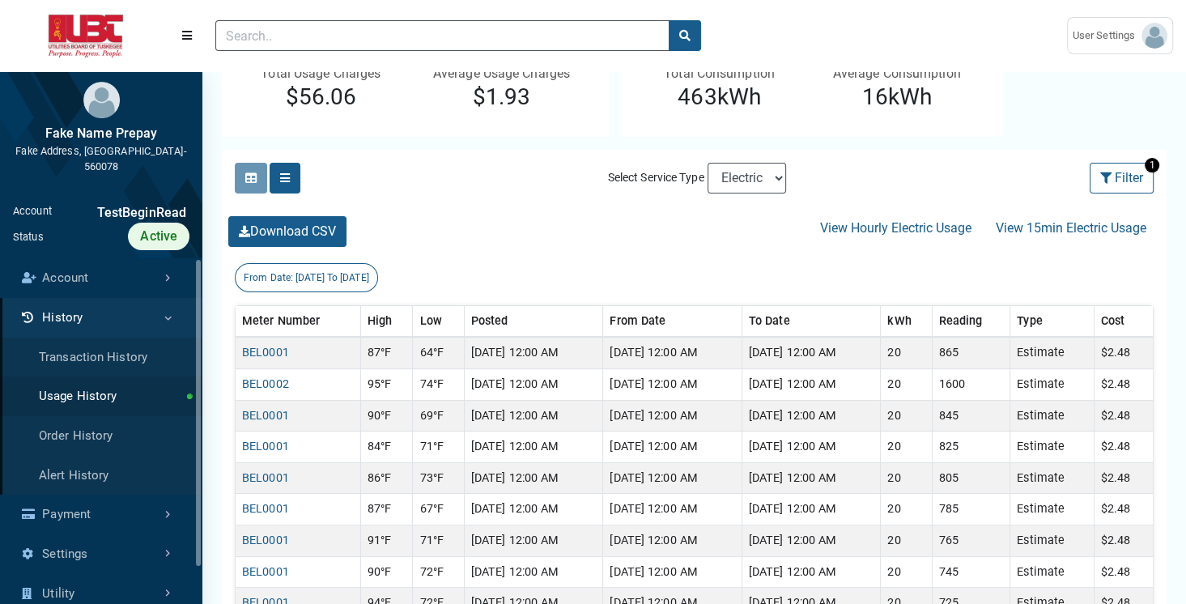
scroll to position [215, 0]
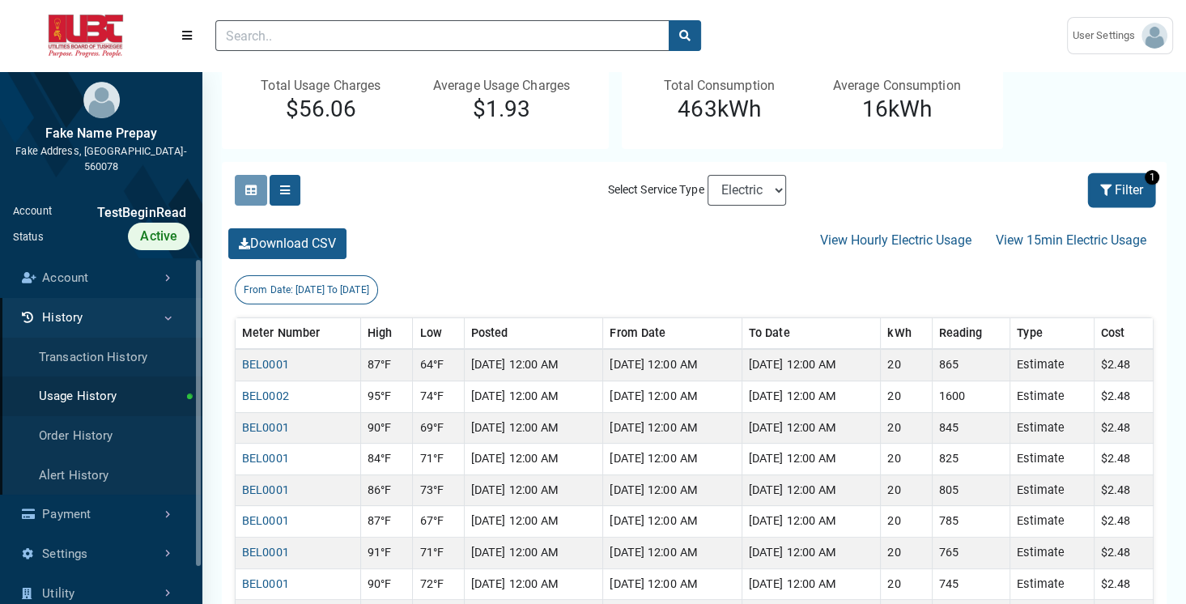
click at [1111, 196] on button "Filter" at bounding box center [1121, 190] width 64 height 31
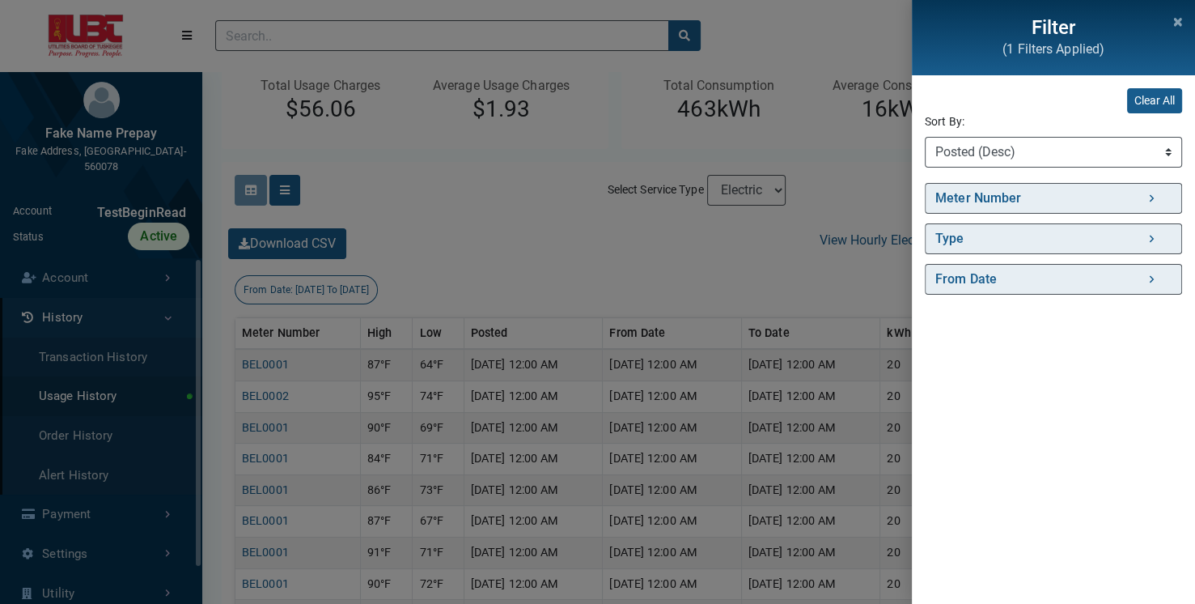
click at [683, 283] on div "Filter (1 Filters Applied) Clear All Sort By: Sort By Meter Number (Asc) Meter …" at bounding box center [597, 302] width 1195 height 604
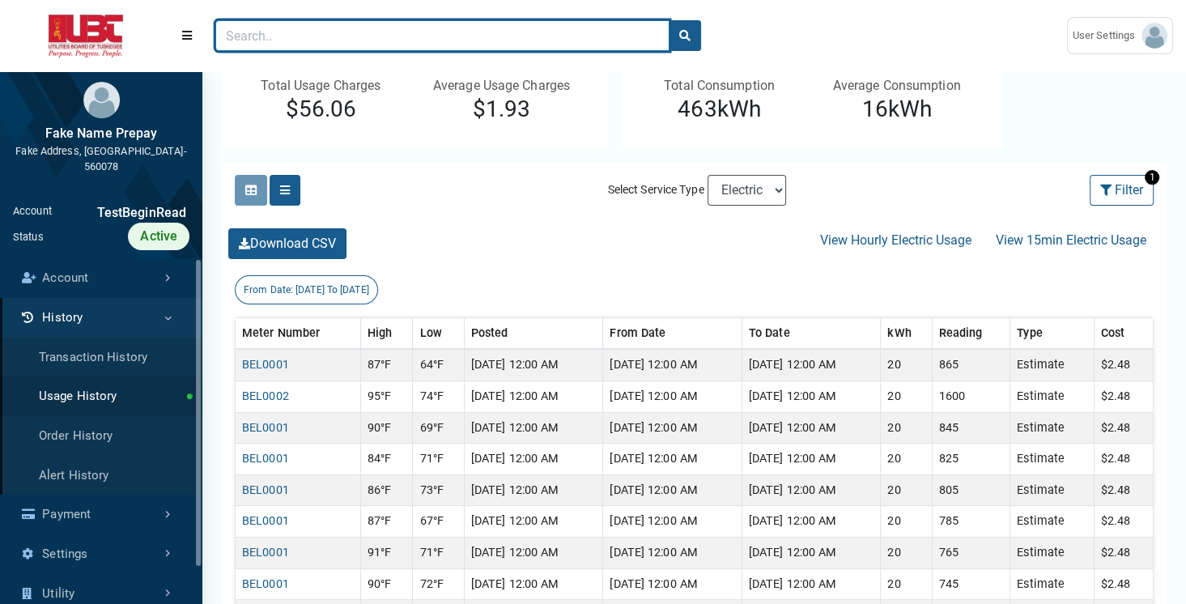
click at [305, 29] on input "Search" at bounding box center [442, 35] width 454 height 31
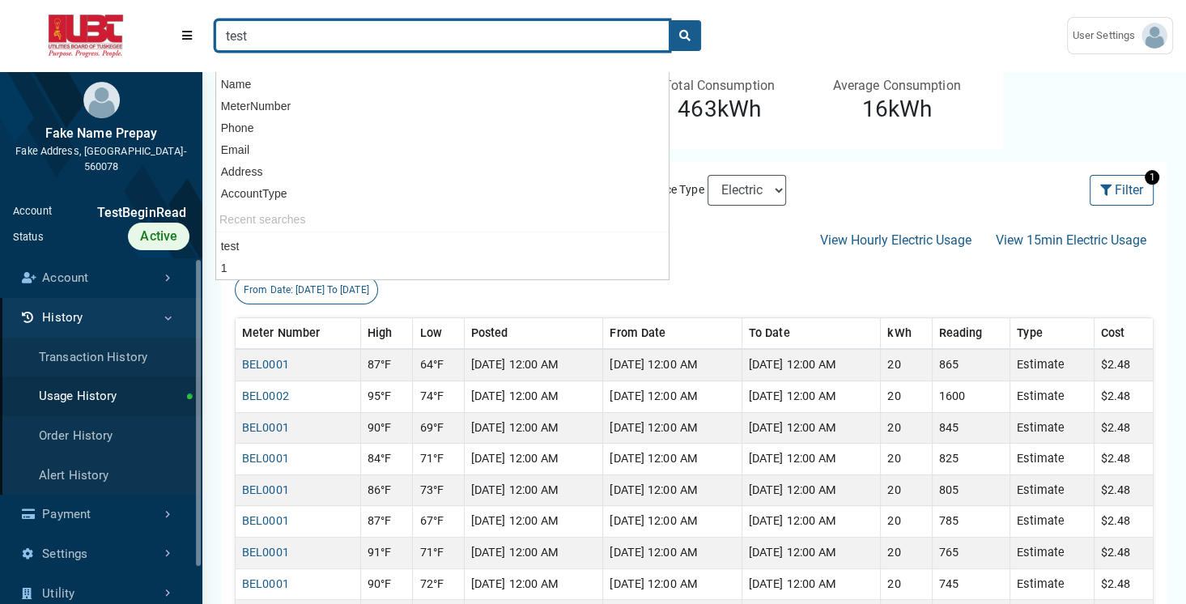
type input "test"
click at [669, 20] on button "search" at bounding box center [685, 35] width 32 height 31
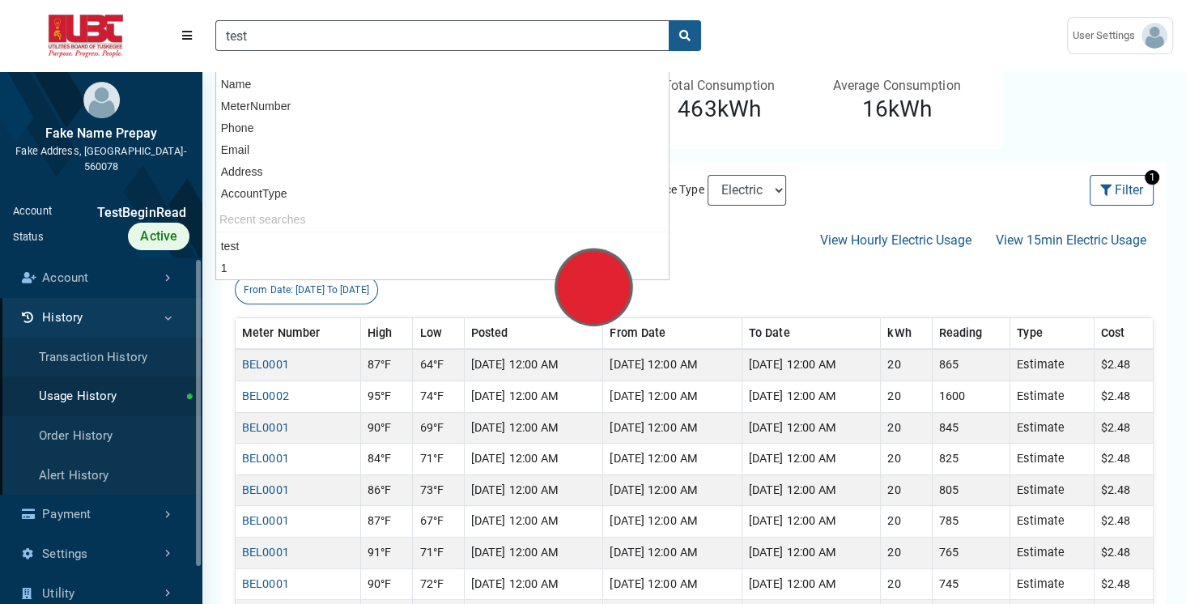
scroll to position [4, 0]
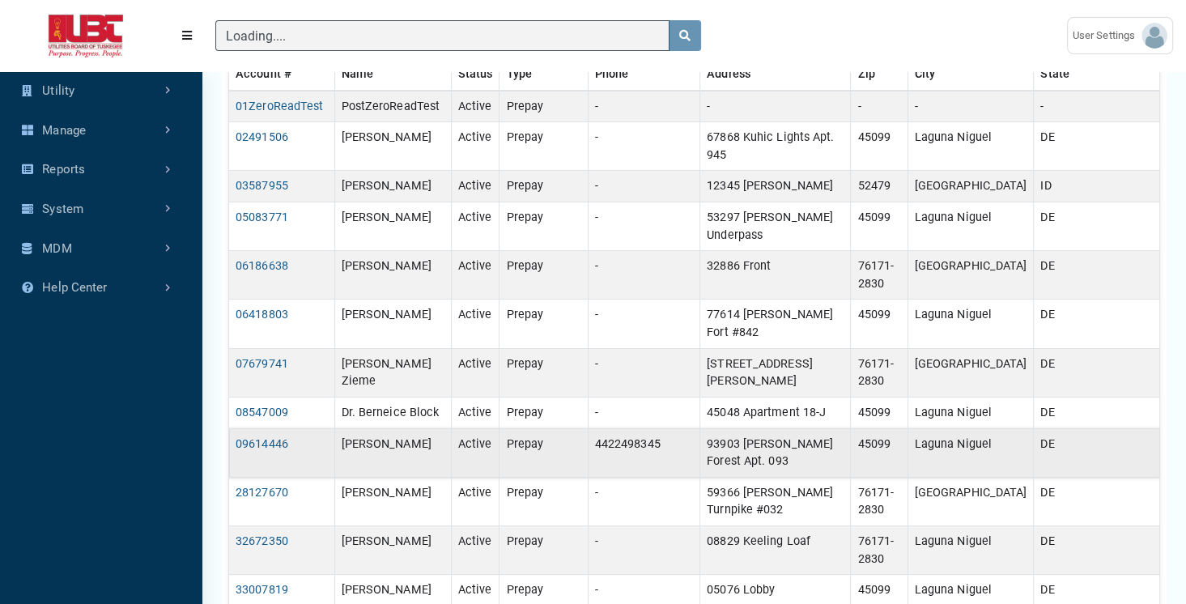
type input "test"
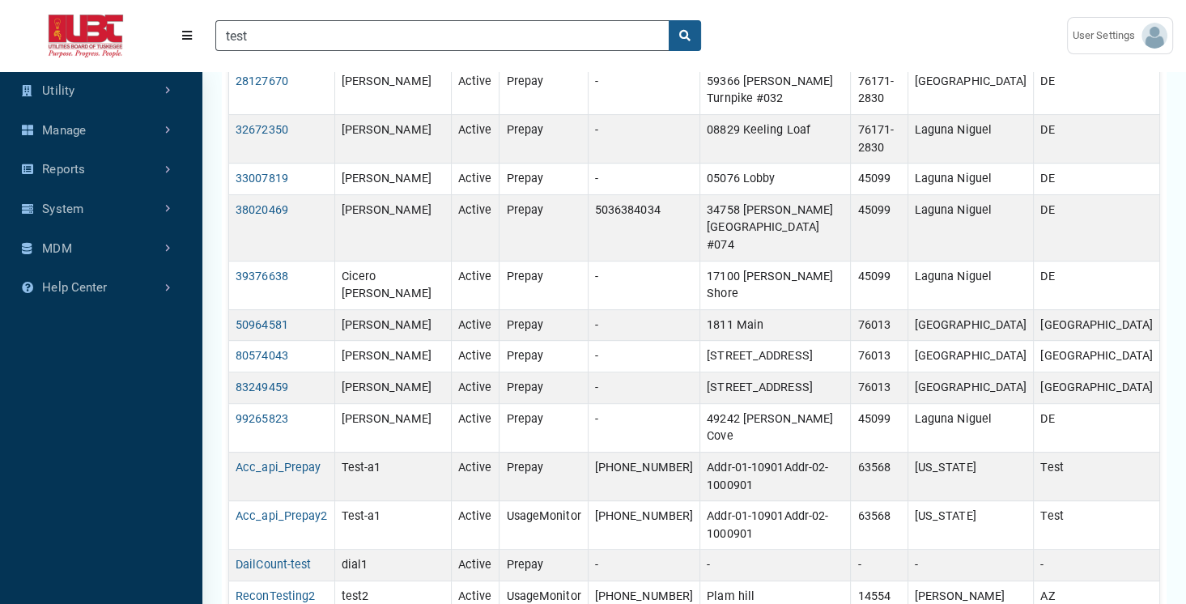
scroll to position [552, 0]
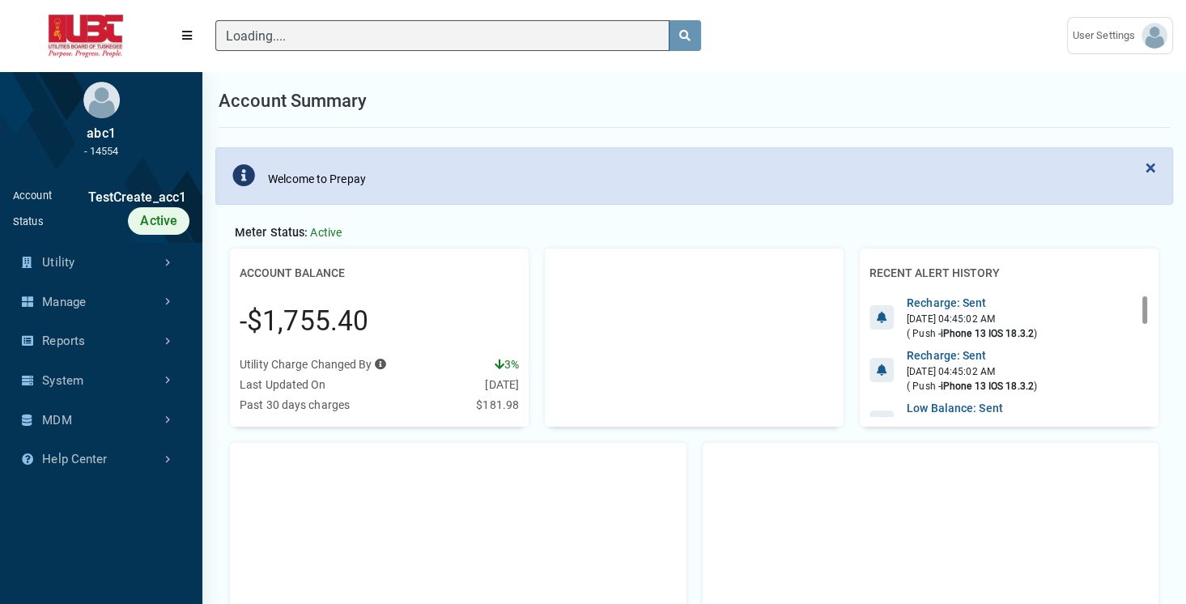
scroll to position [7, 0]
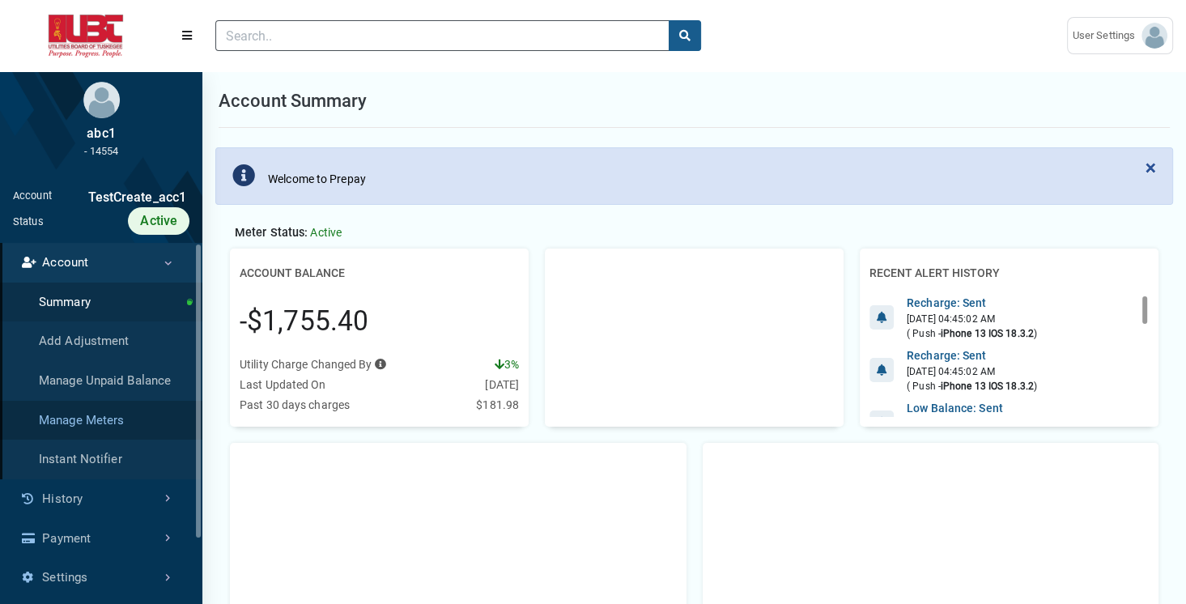
click at [104, 418] on link "Manage Meters" at bounding box center [101, 421] width 202 height 40
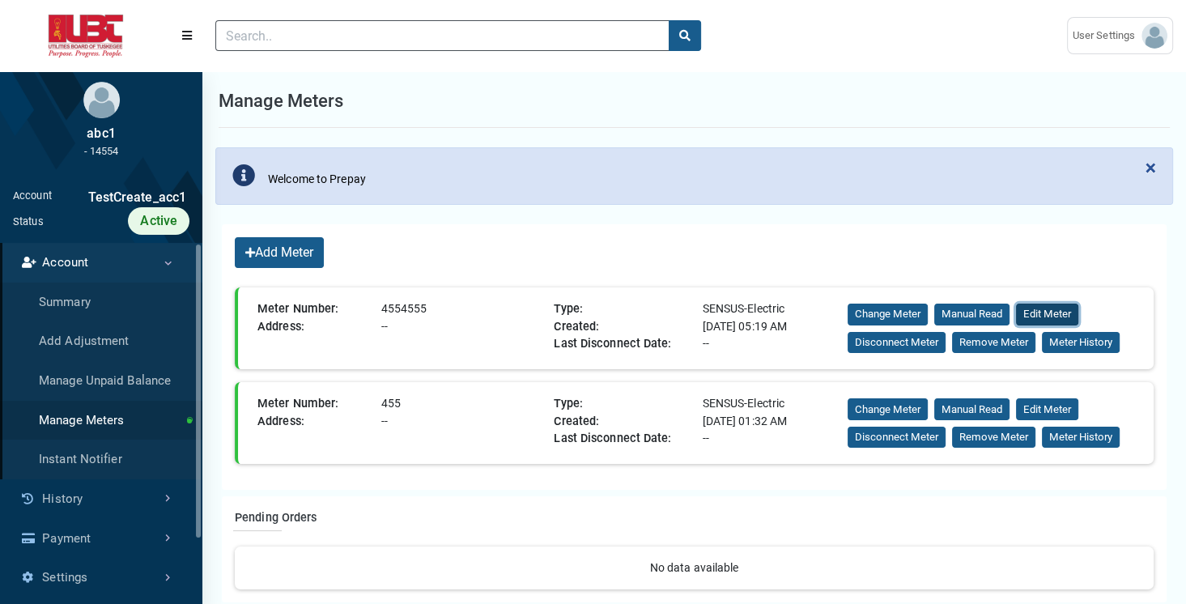
click at [1060, 315] on button "Edit Meter" at bounding box center [1047, 315] width 62 height 22
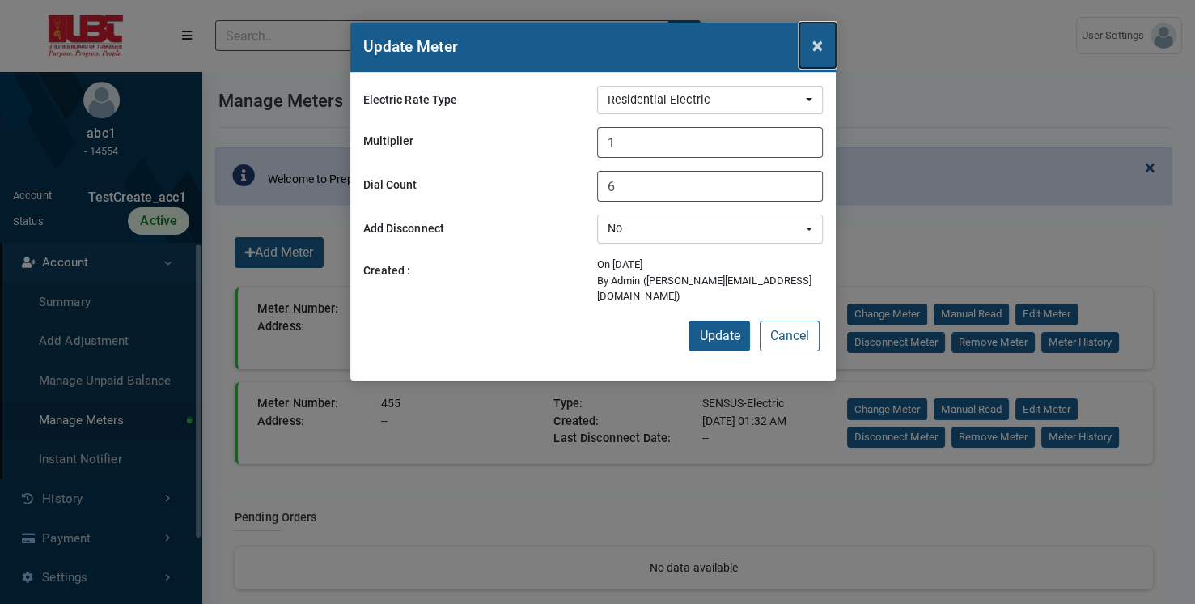
click at [822, 51] on span "×" at bounding box center [818, 45] width 11 height 23
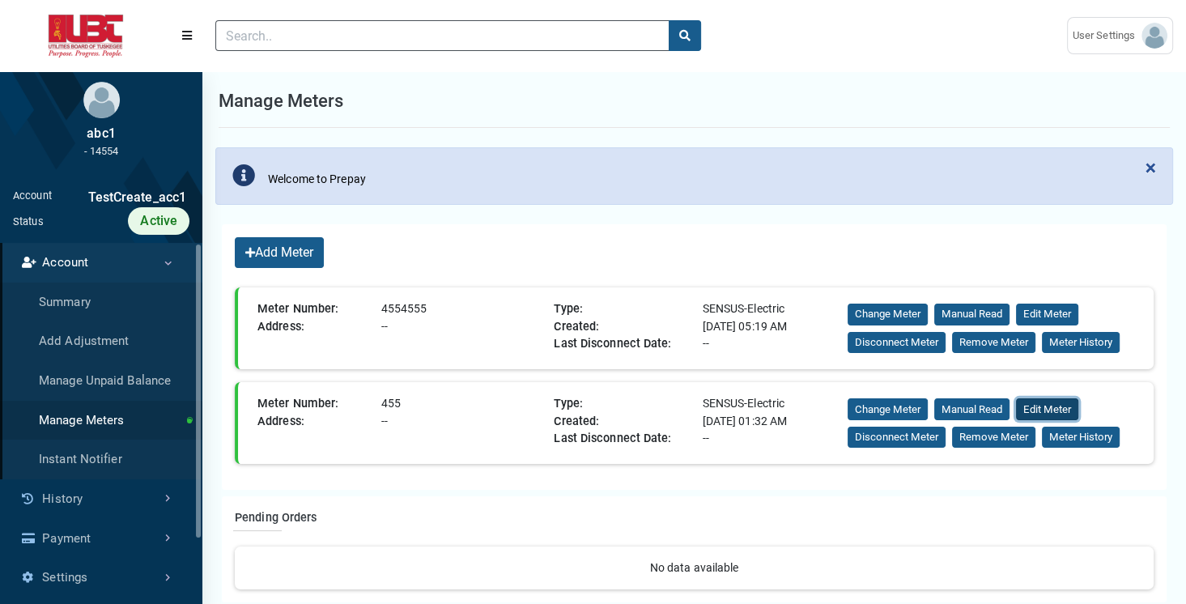
click at [1028, 406] on button "Edit Meter" at bounding box center [1047, 409] width 62 height 22
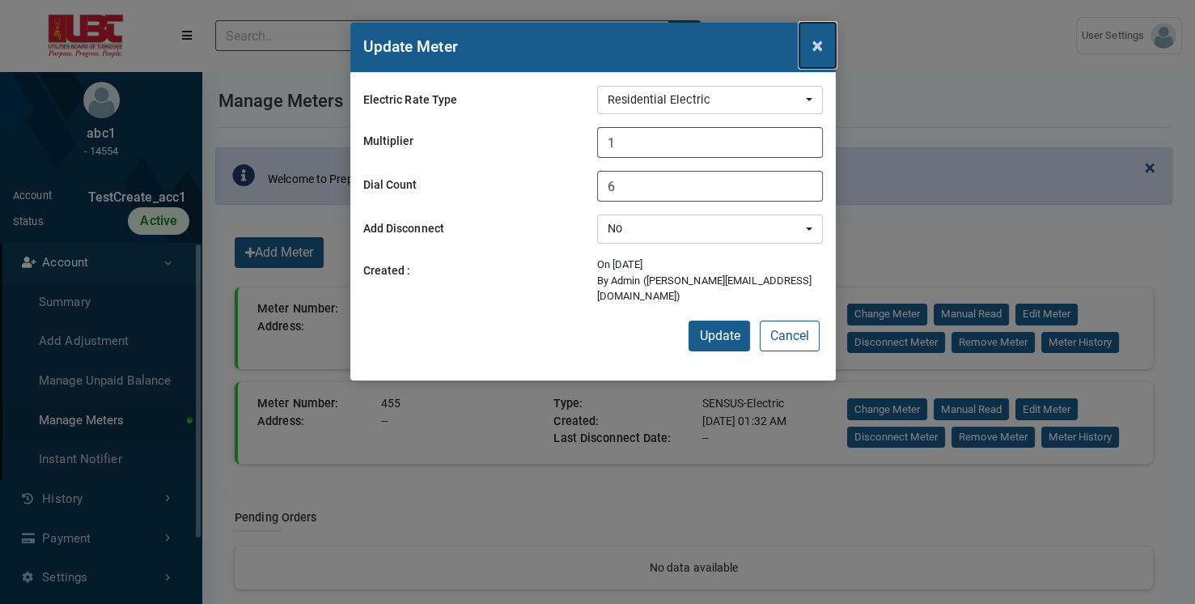
click at [819, 51] on span "×" at bounding box center [818, 45] width 11 height 23
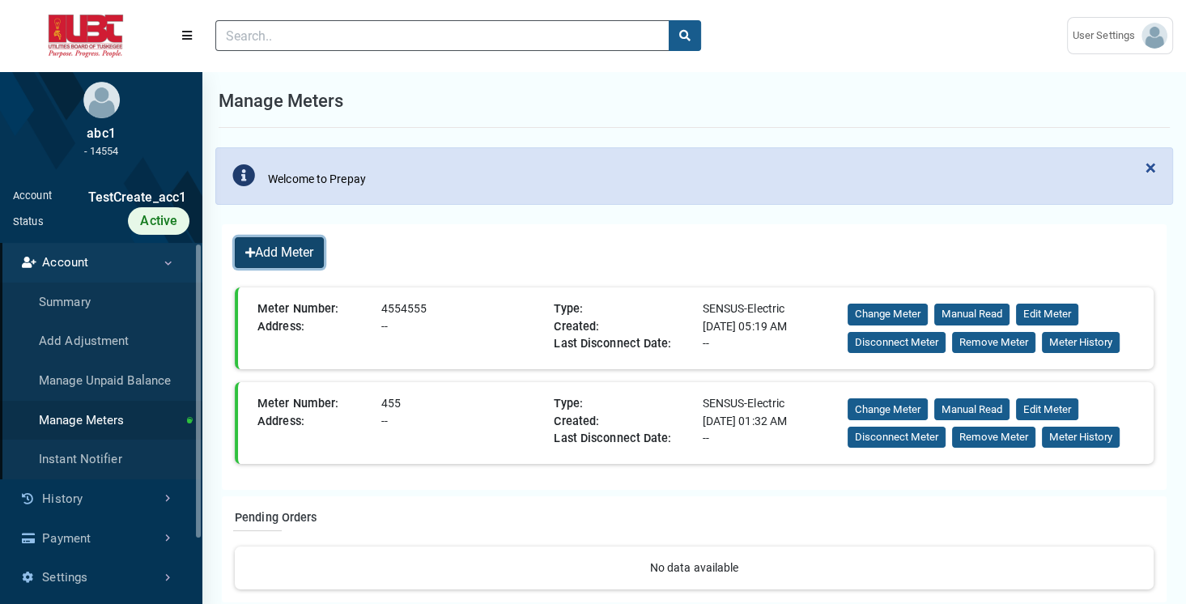
click at [305, 255] on button "Add Meter" at bounding box center [279, 252] width 89 height 31
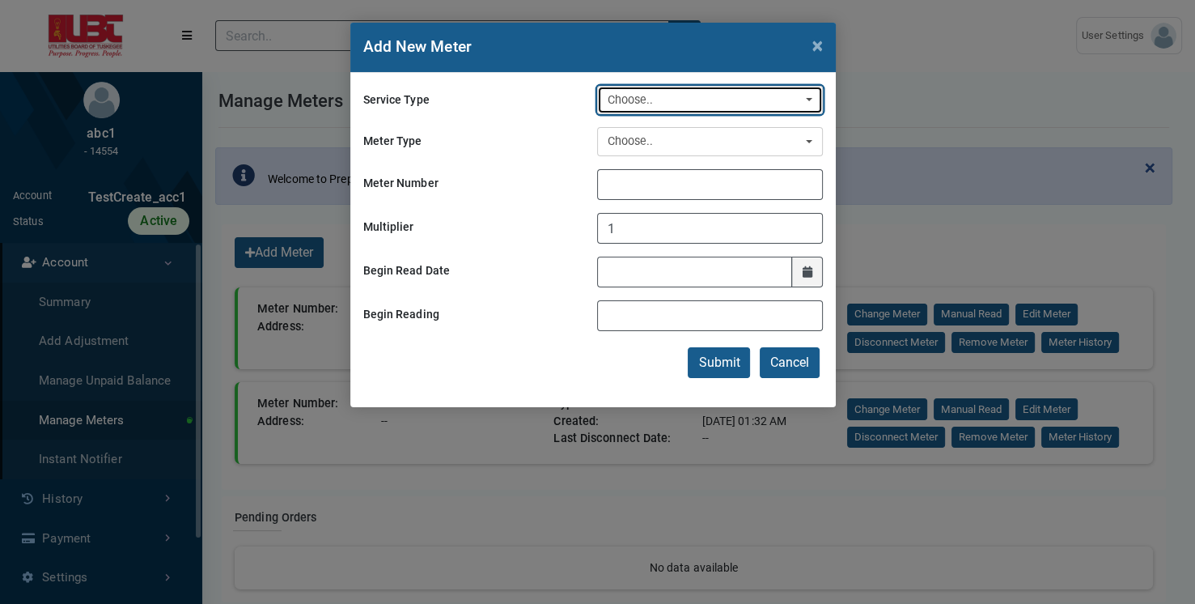
click at [660, 100] on div "Choose.." at bounding box center [705, 100] width 195 height 18
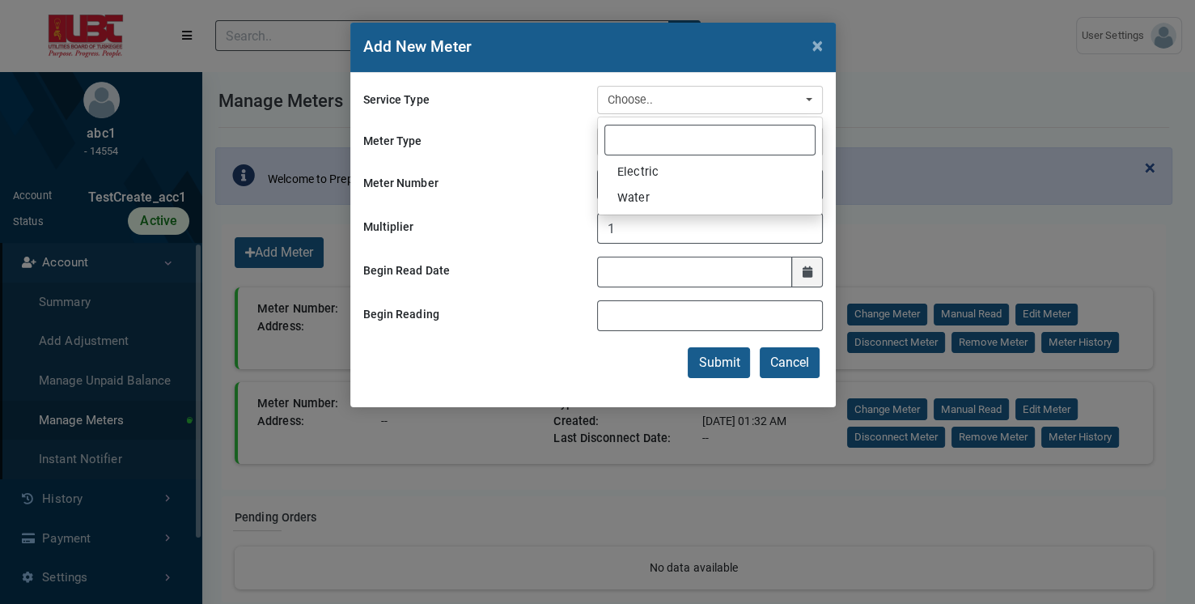
click at [533, 126] on form "Service Type Electric Water Choose.. Electric Water Meter Type Choose.. Meter N…" at bounding box center [593, 208] width 460 height 245
click at [793, 360] on button "Cancel" at bounding box center [790, 362] width 60 height 31
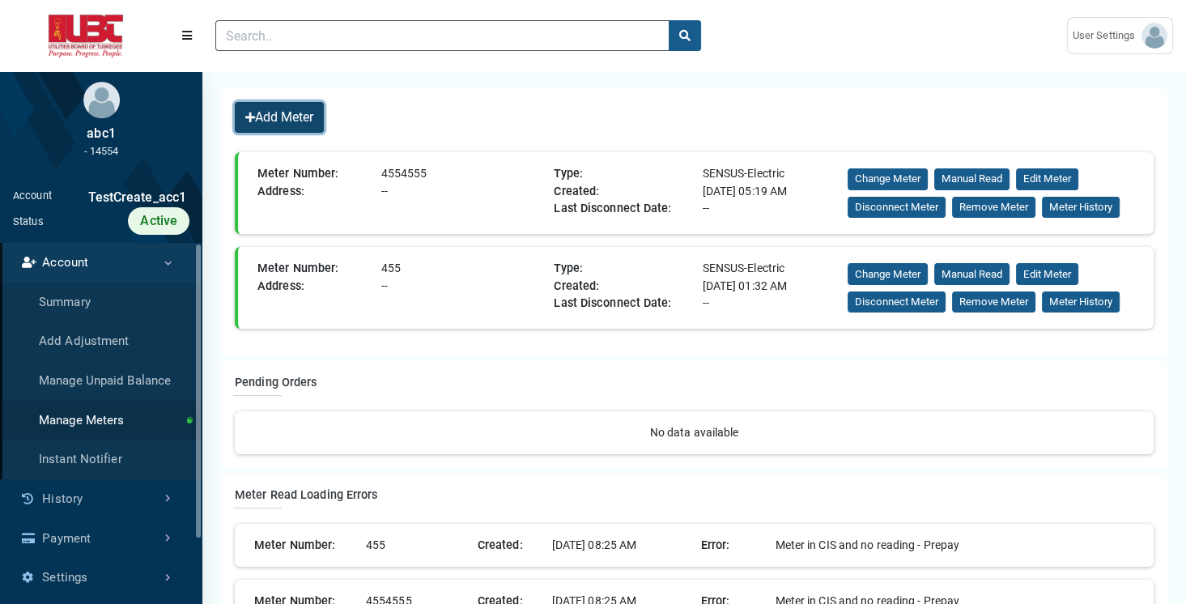
scroll to position [138, 0]
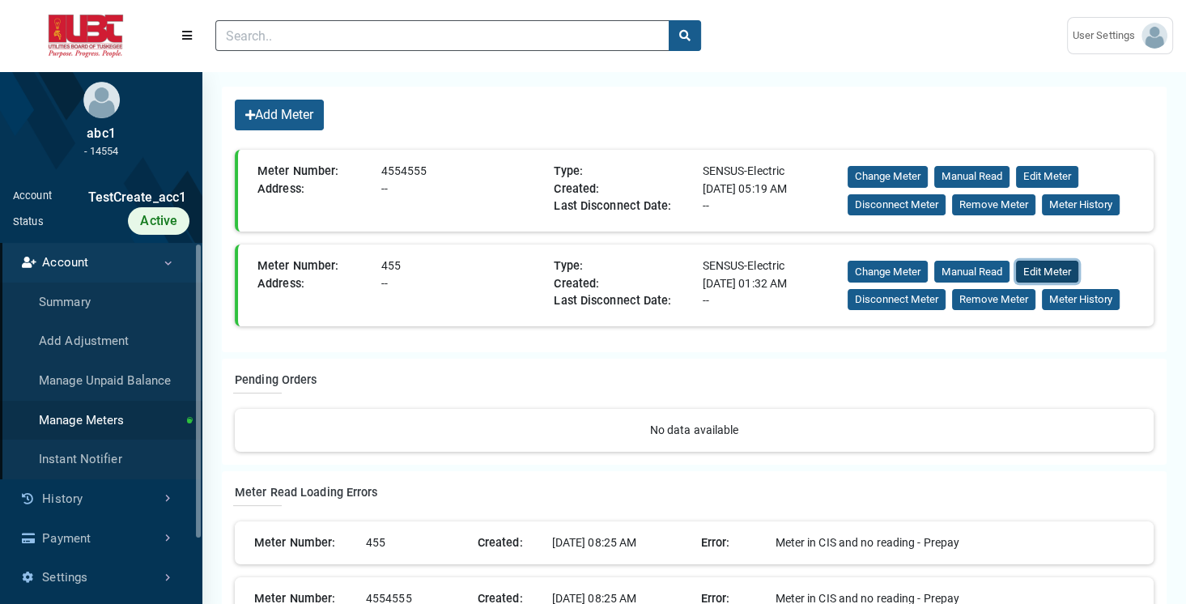
click at [1037, 269] on button "Edit Meter" at bounding box center [1047, 272] width 62 height 22
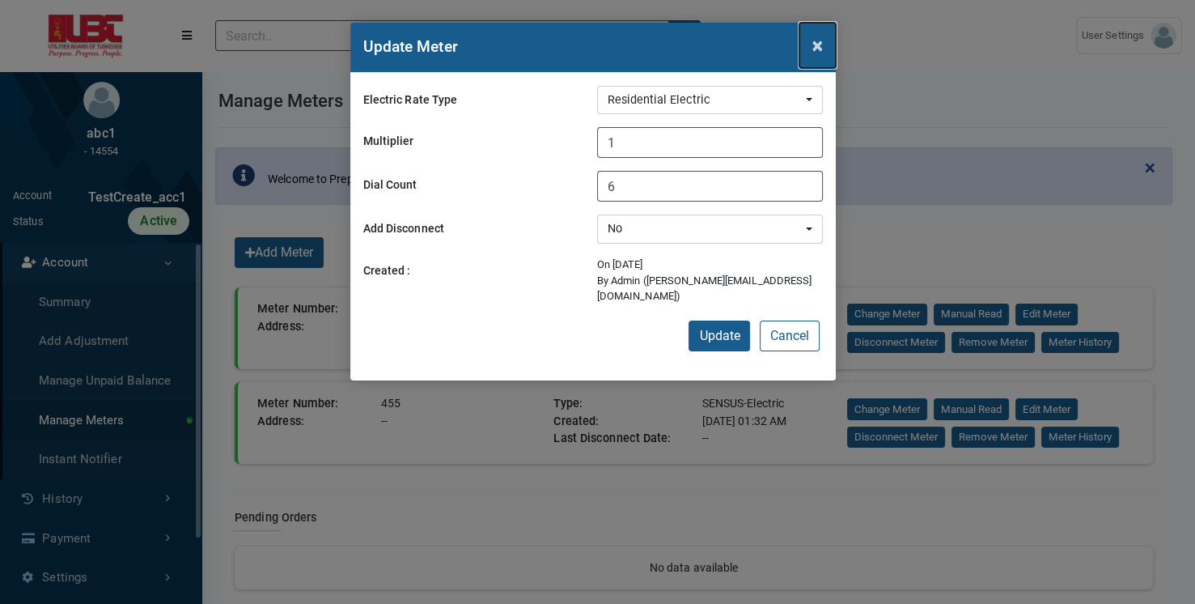
click at [809, 57] on button "×" at bounding box center [818, 45] width 36 height 45
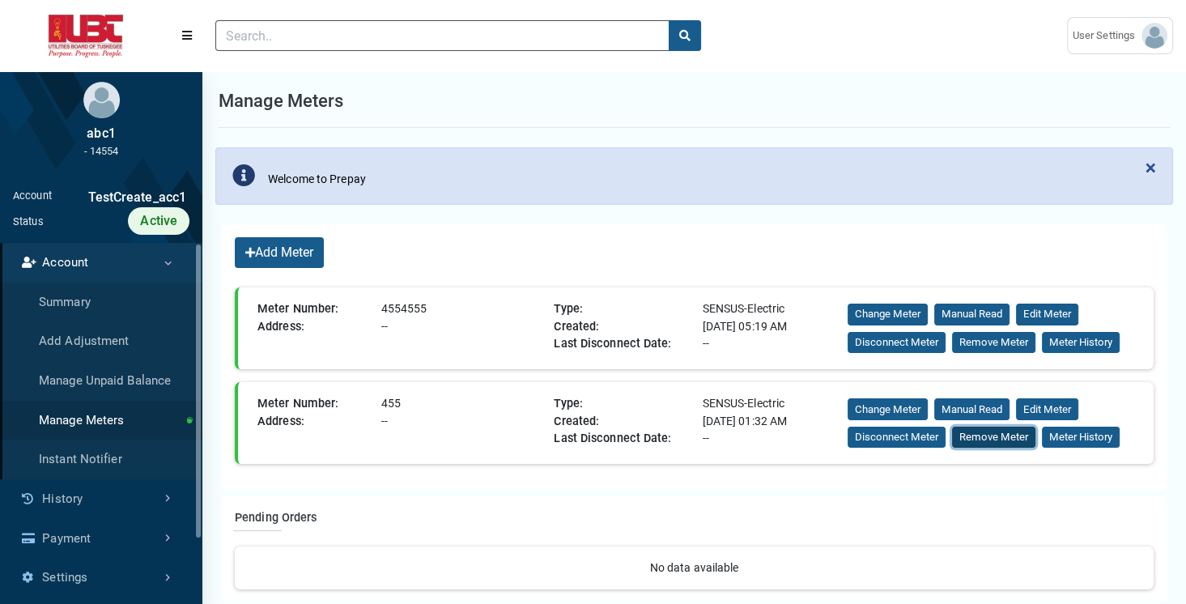
click at [983, 436] on button "Remove Meter" at bounding box center [993, 438] width 83 height 22
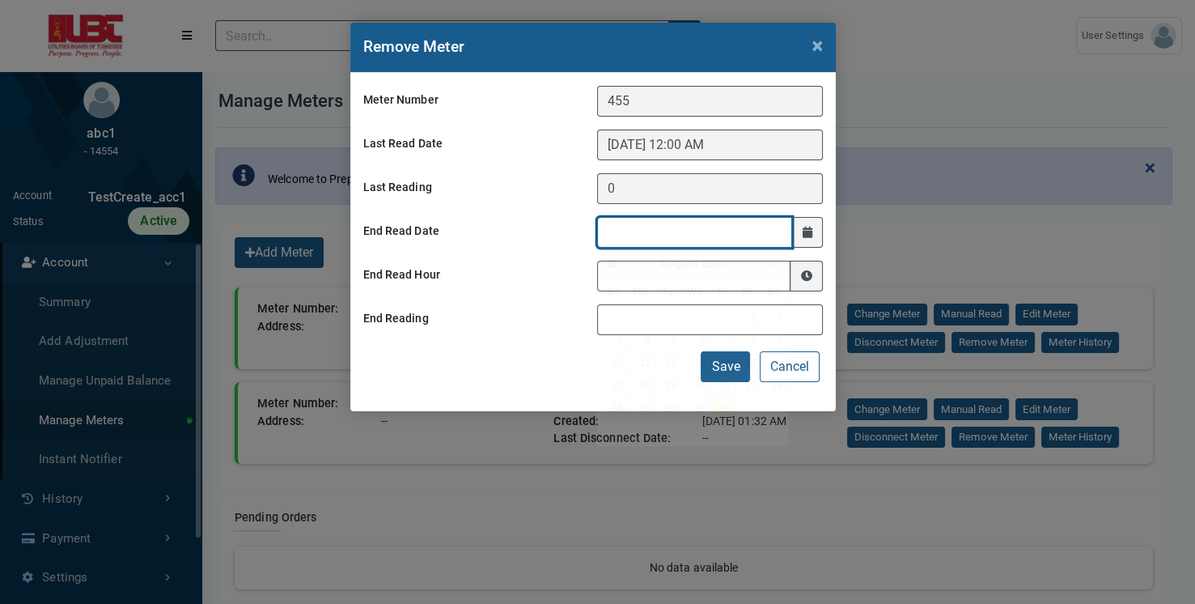
click at [629, 235] on input at bounding box center [695, 232] width 196 height 31
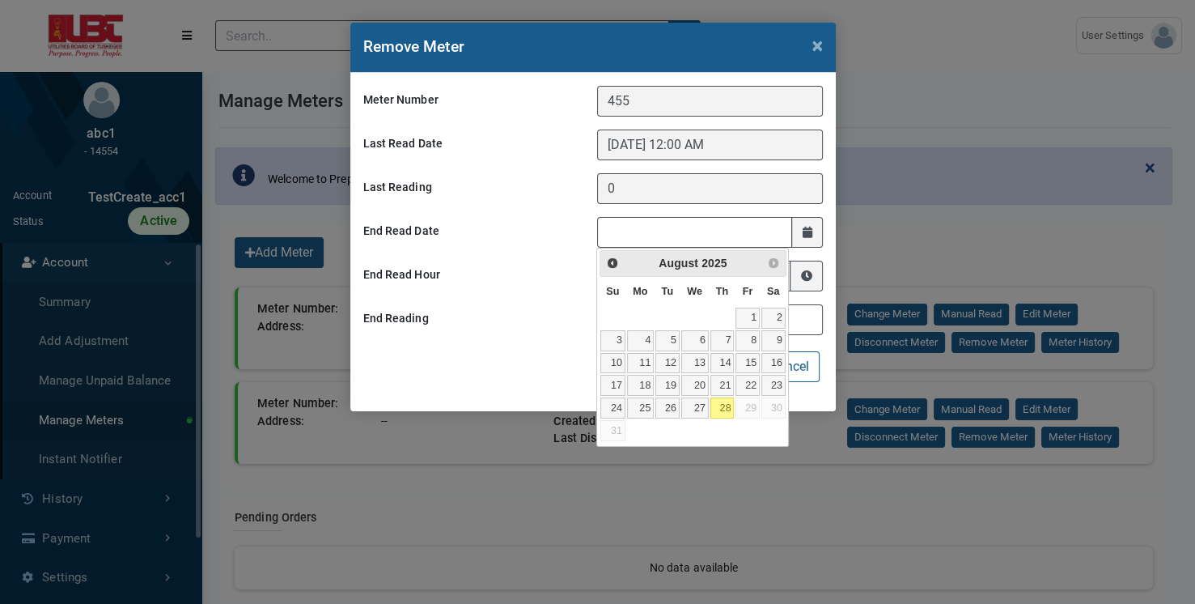
click at [718, 411] on link "28" at bounding box center [723, 407] width 24 height 21
type input "[DATE]"
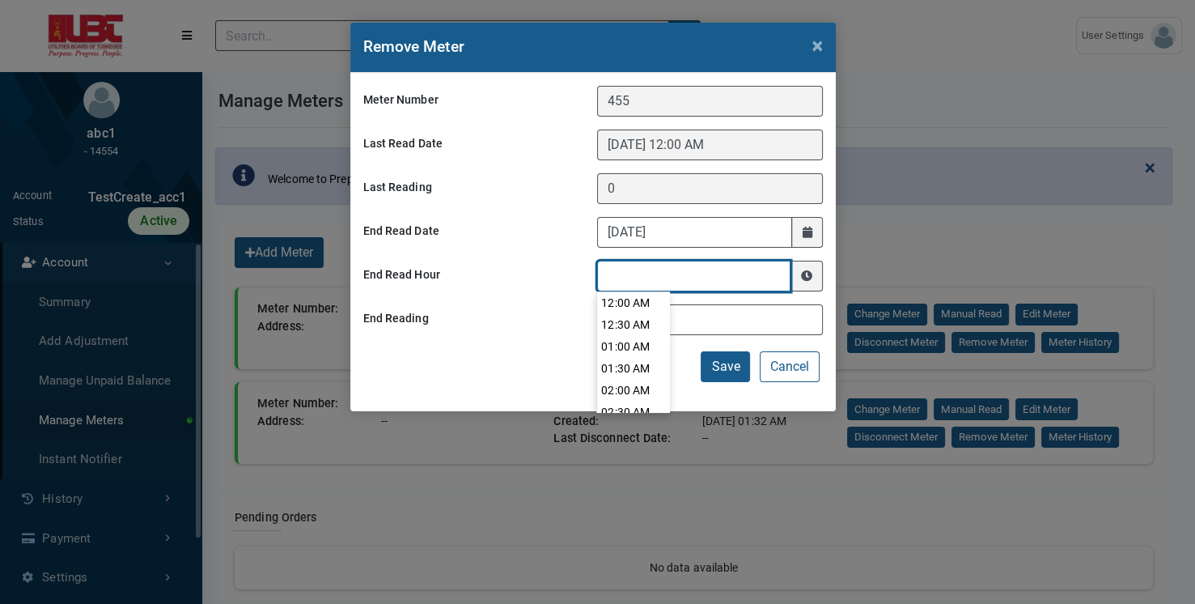
click at [644, 277] on input at bounding box center [694, 276] width 194 height 31
type input "01:00 AM"
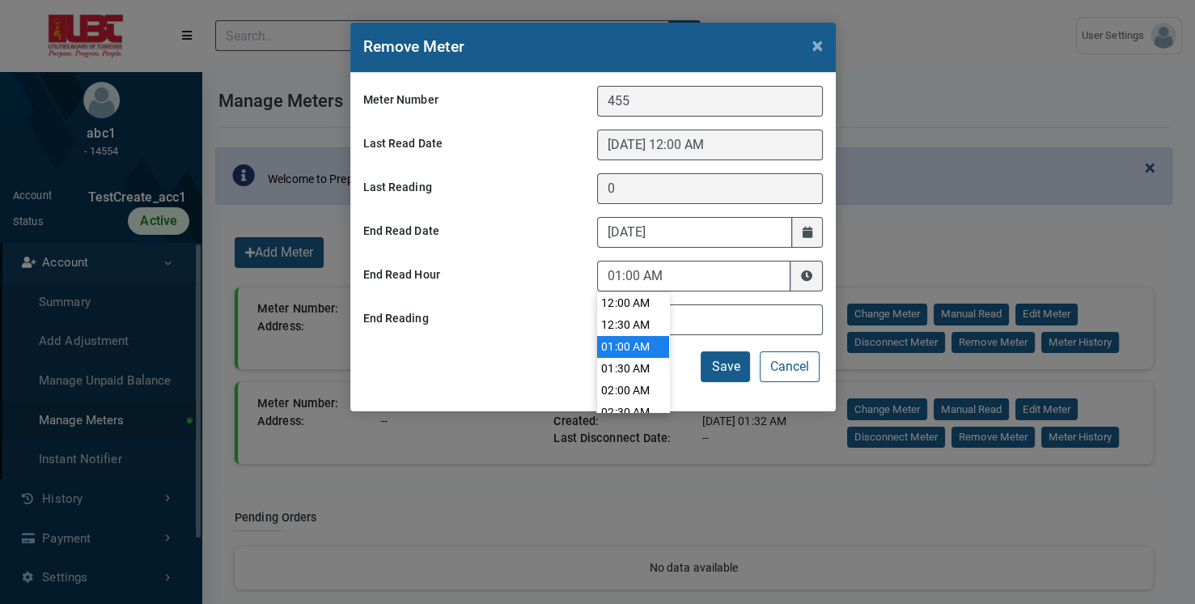
click at [635, 350] on li "01:00 AM" at bounding box center [633, 347] width 72 height 22
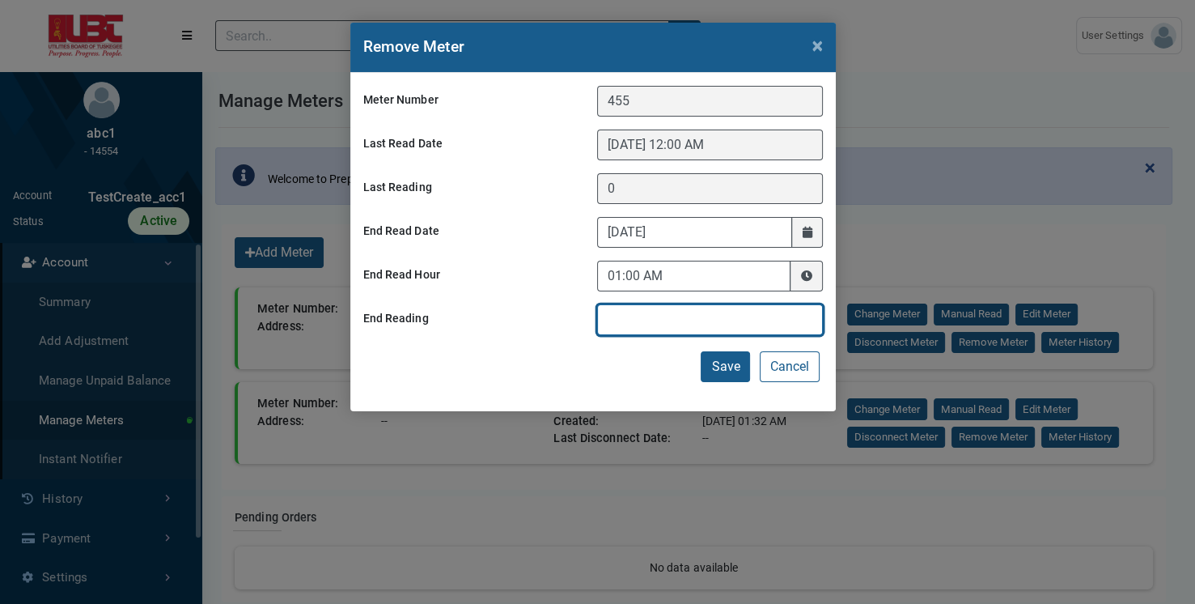
click at [632, 324] on input "text" at bounding box center [710, 319] width 226 height 31
type input "10"
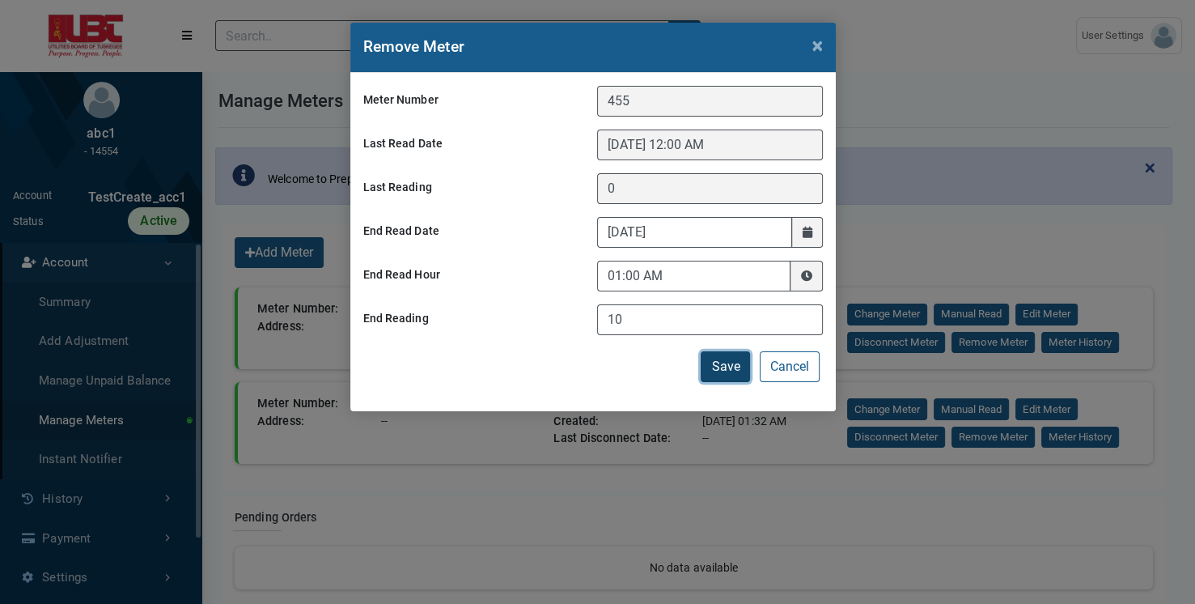
click at [714, 379] on button "Save" at bounding box center [725, 366] width 49 height 31
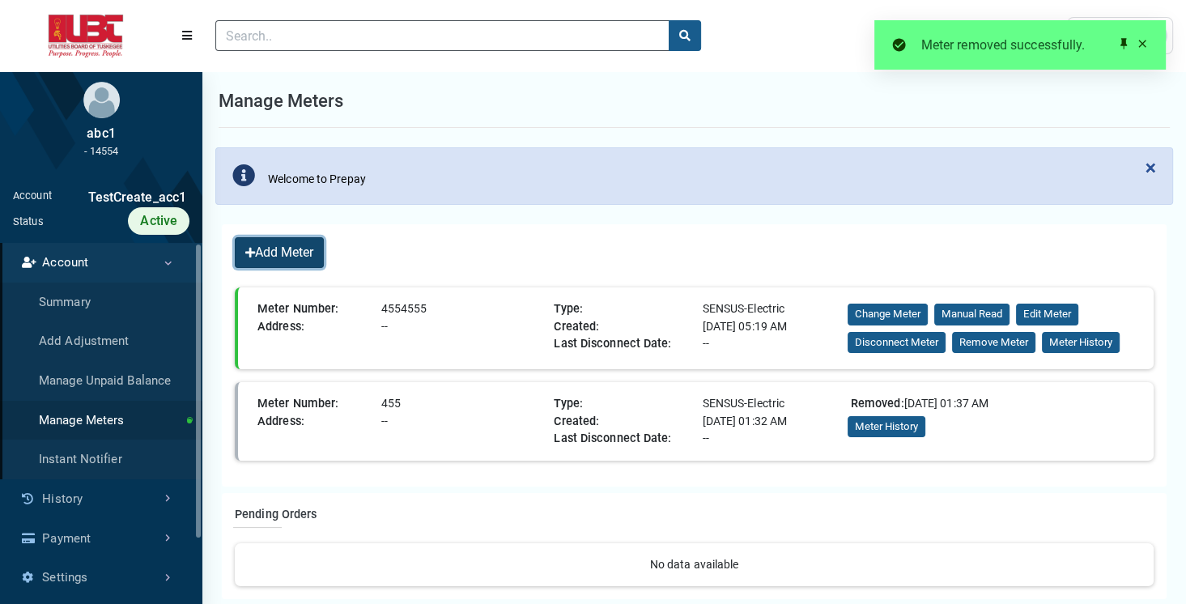
click at [312, 257] on button "Add Meter" at bounding box center [279, 252] width 89 height 31
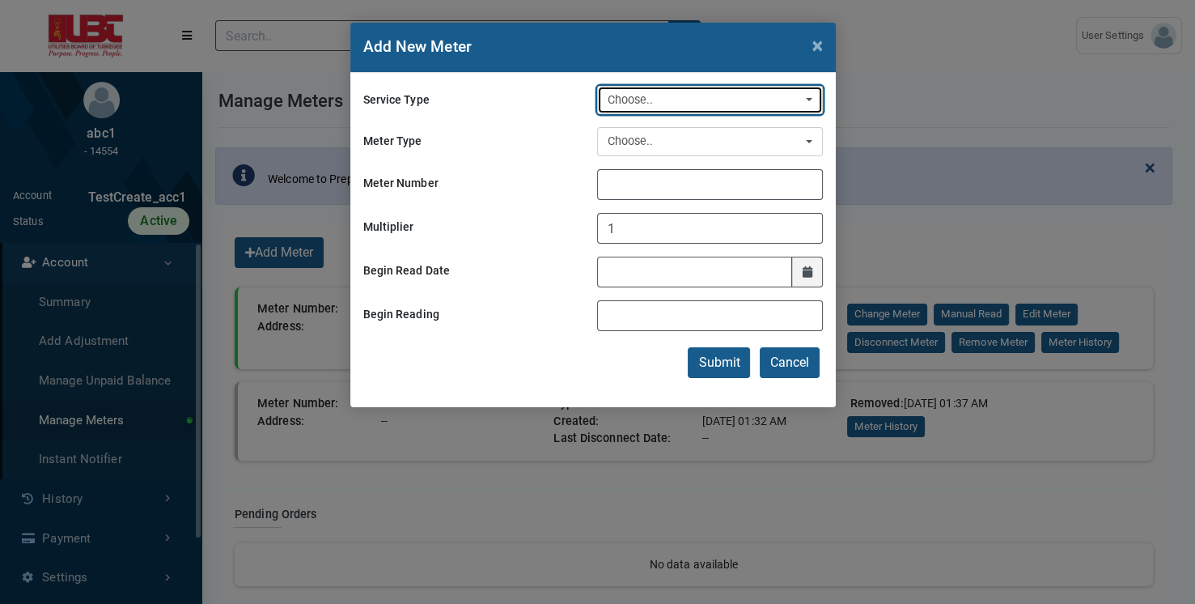
click at [643, 107] on div "Choose.." at bounding box center [705, 100] width 195 height 18
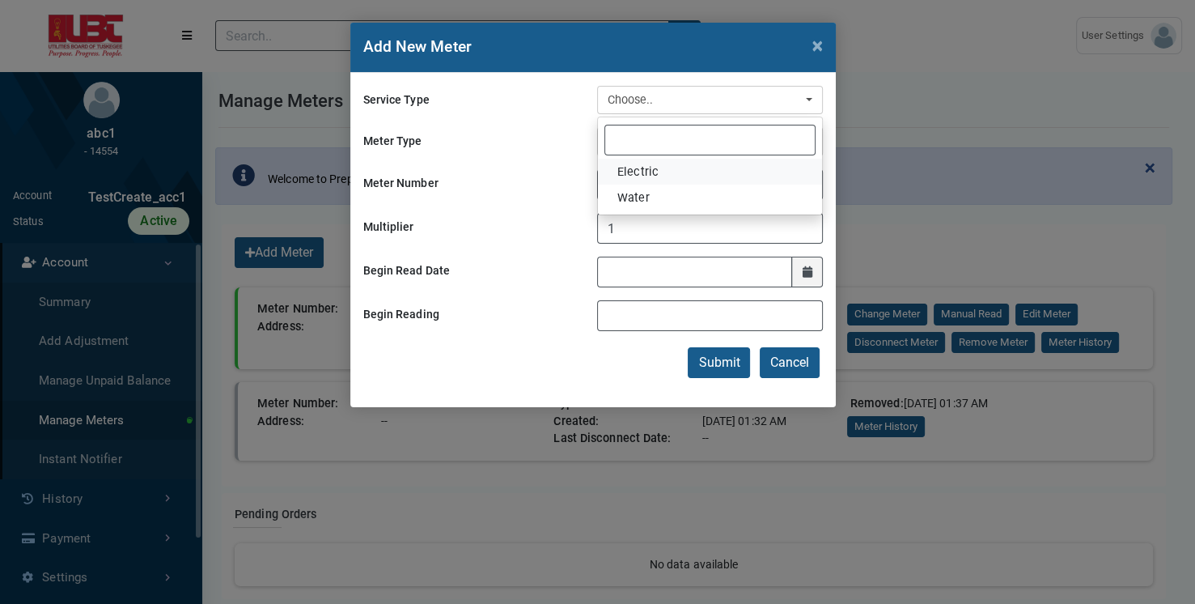
click at [639, 170] on span "Electric" at bounding box center [638, 172] width 41 height 18
select select "Electric"
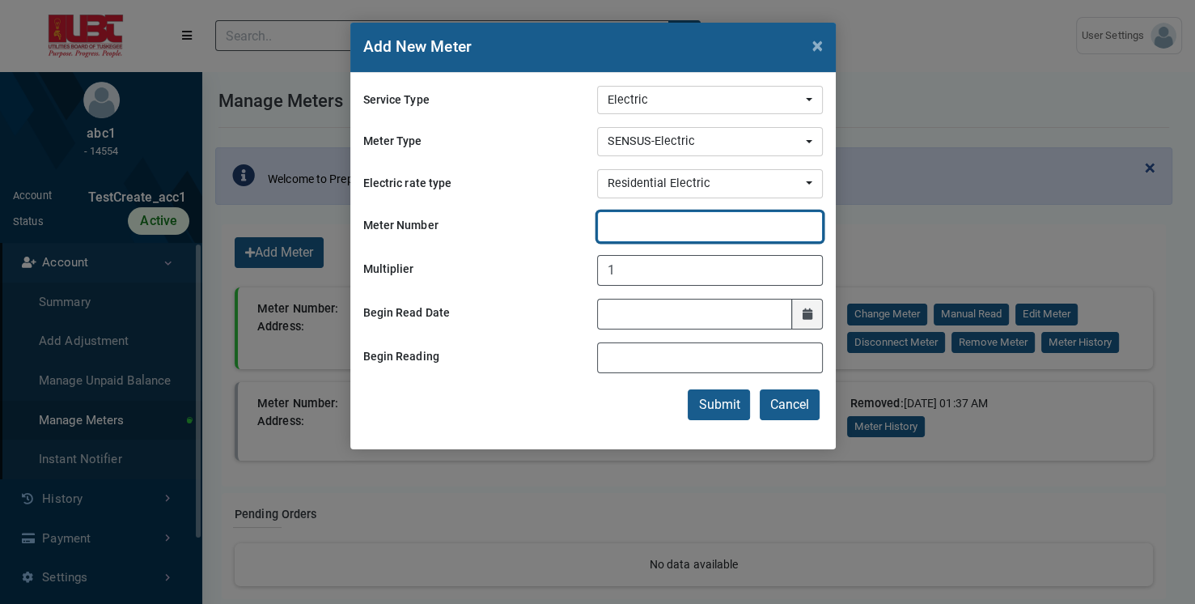
click at [651, 225] on input "Meter Number" at bounding box center [710, 226] width 226 height 31
type input "1001"
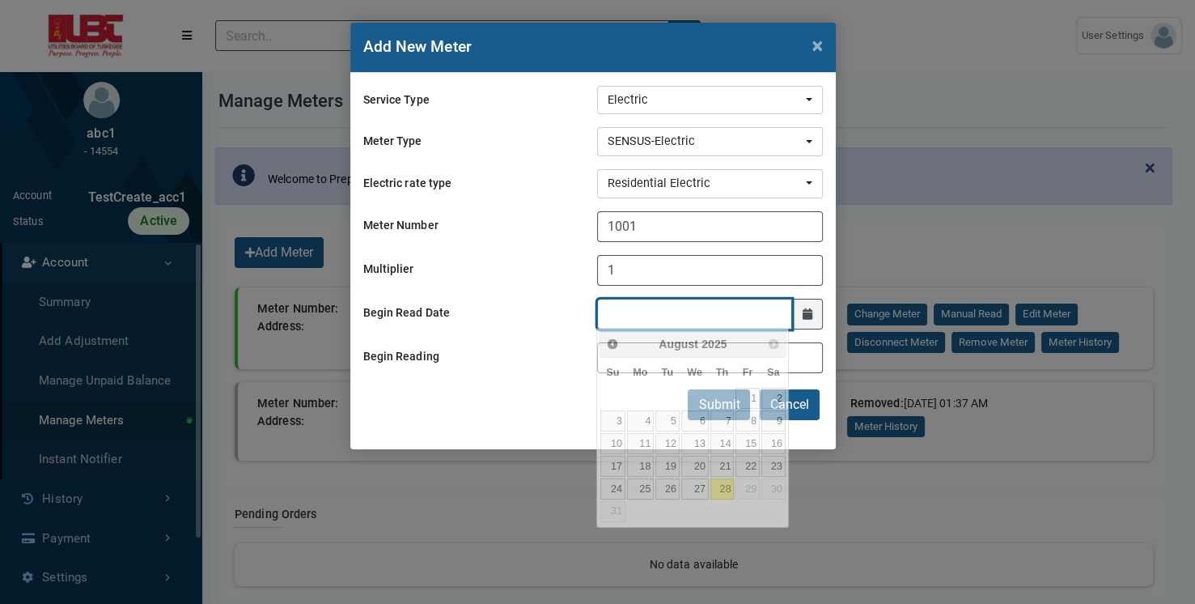
click at [658, 306] on input "Begin Read Date" at bounding box center [695, 314] width 196 height 31
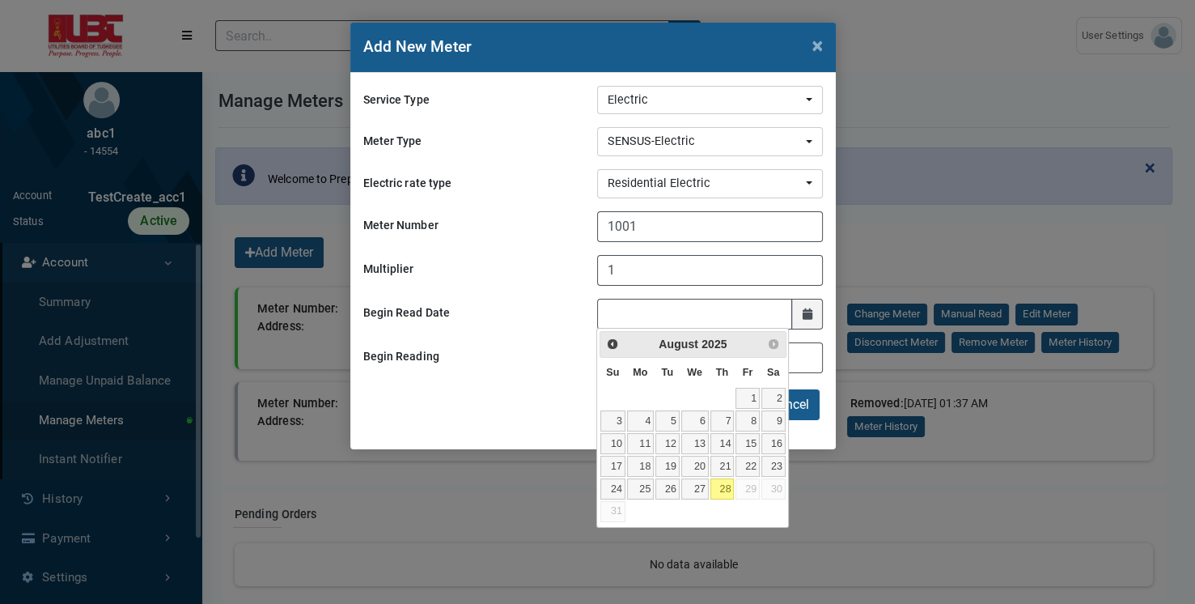
click at [719, 480] on link "28" at bounding box center [723, 488] width 24 height 21
type input "[DATE]"
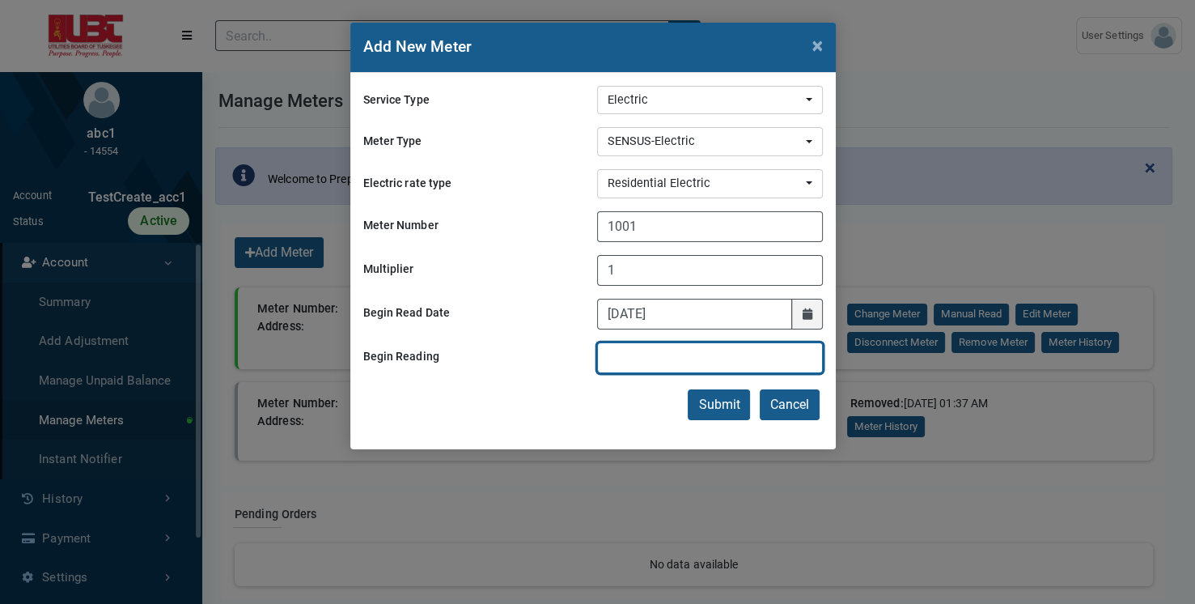
click at [641, 350] on input "Begin Reading" at bounding box center [710, 357] width 226 height 31
type input "10"
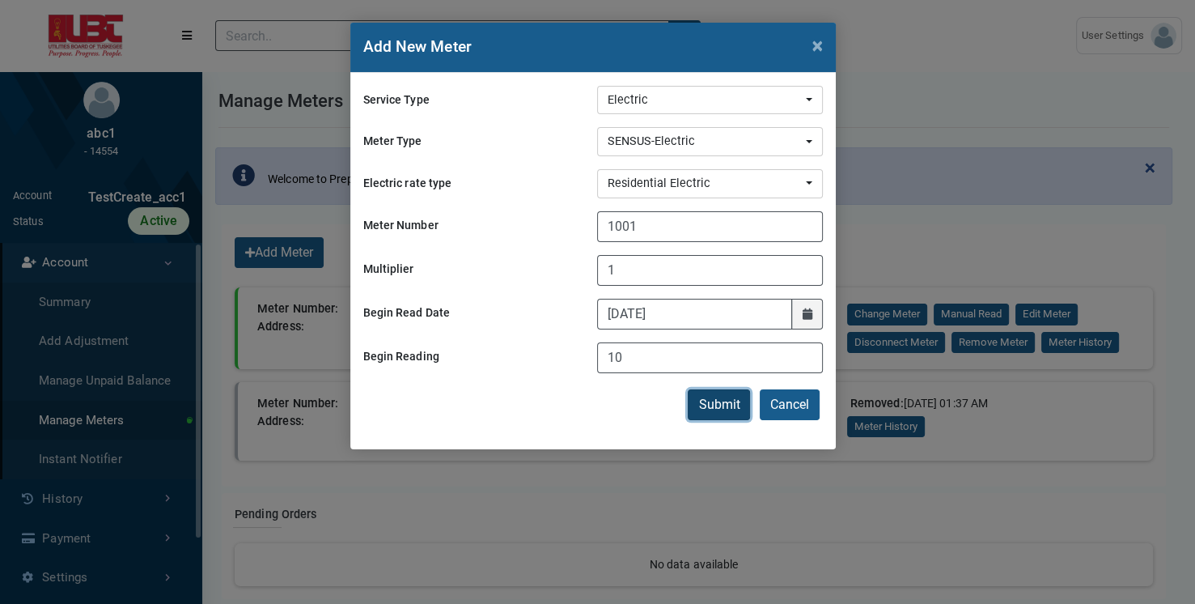
click at [716, 411] on button "Submit" at bounding box center [719, 404] width 62 height 31
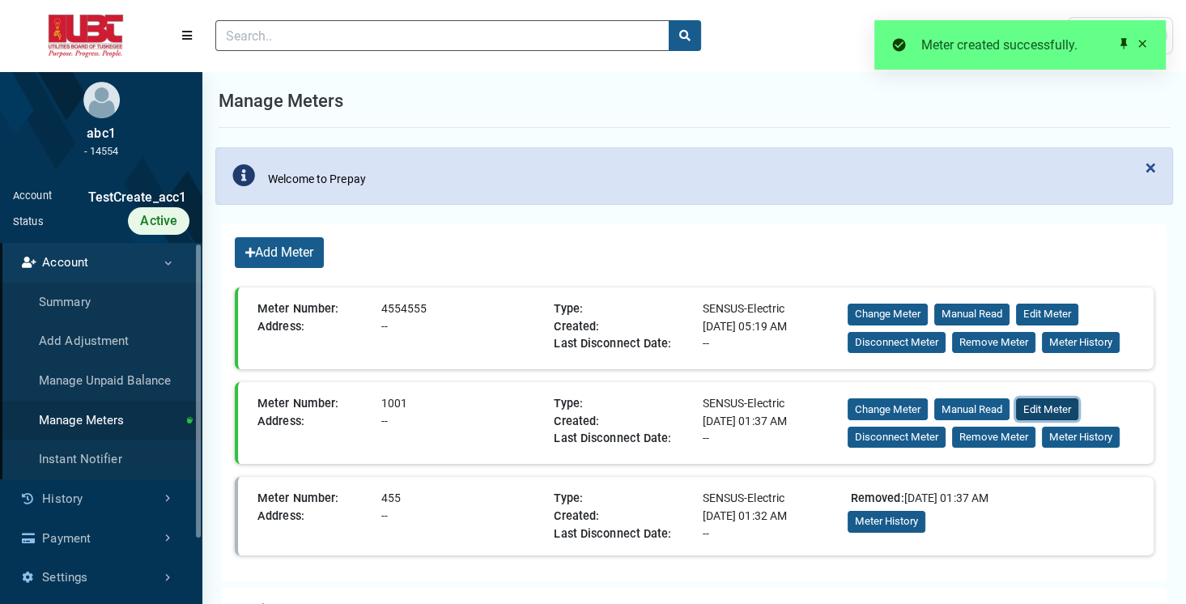
click at [1057, 405] on button "Edit Meter" at bounding box center [1047, 409] width 62 height 22
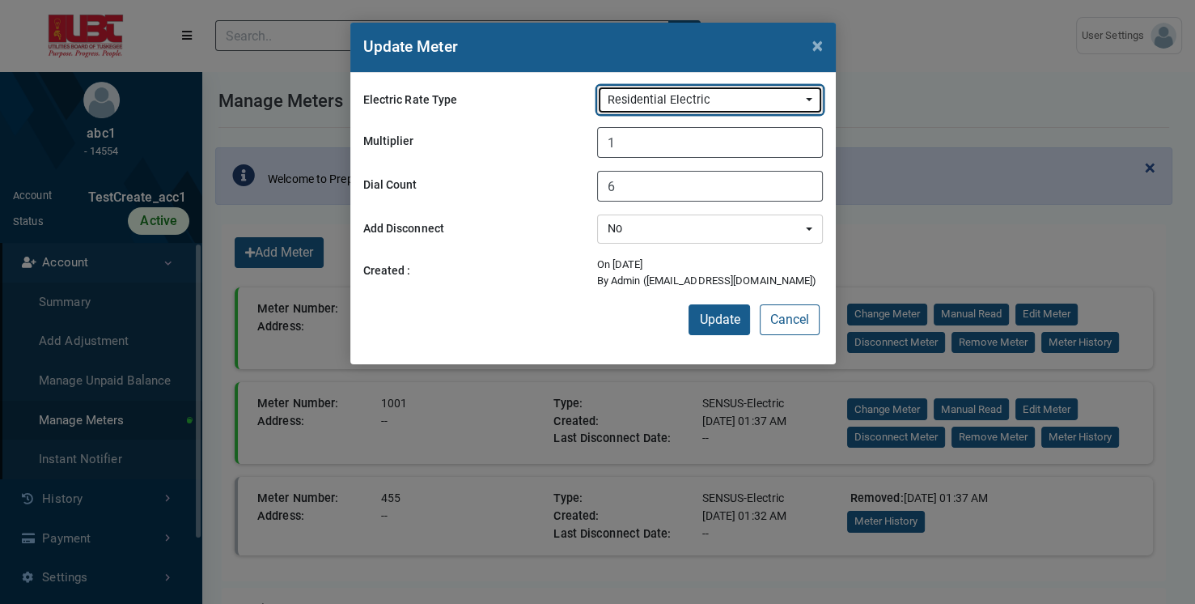
click at [790, 110] on button "Residential Electric" at bounding box center [710, 100] width 226 height 29
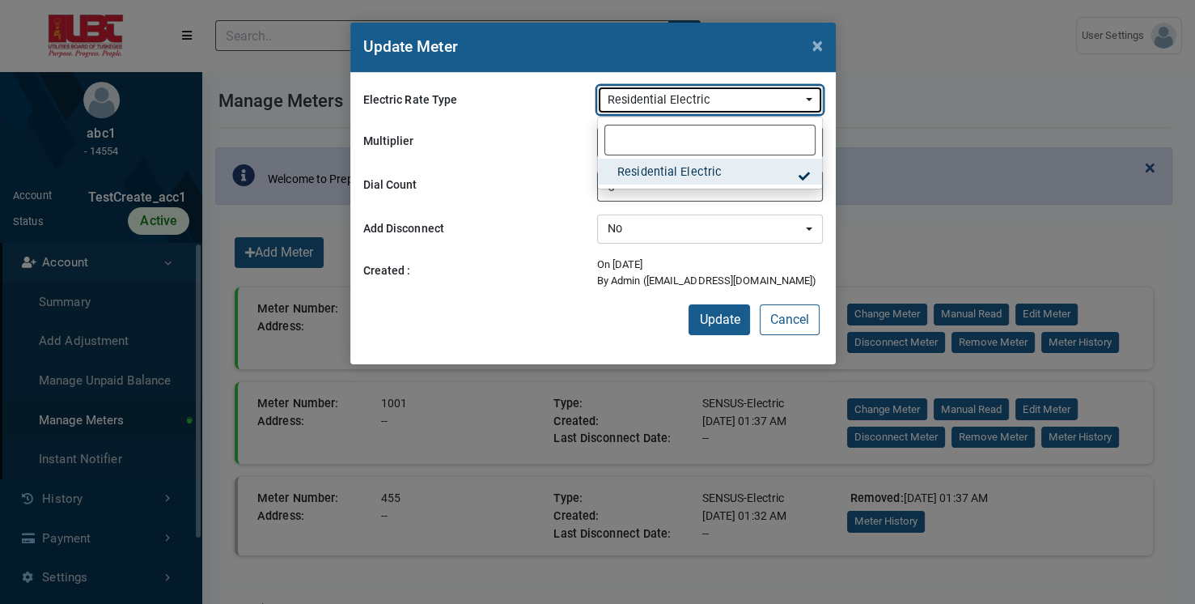
click at [796, 104] on div "Residential Electric" at bounding box center [705, 100] width 195 height 18
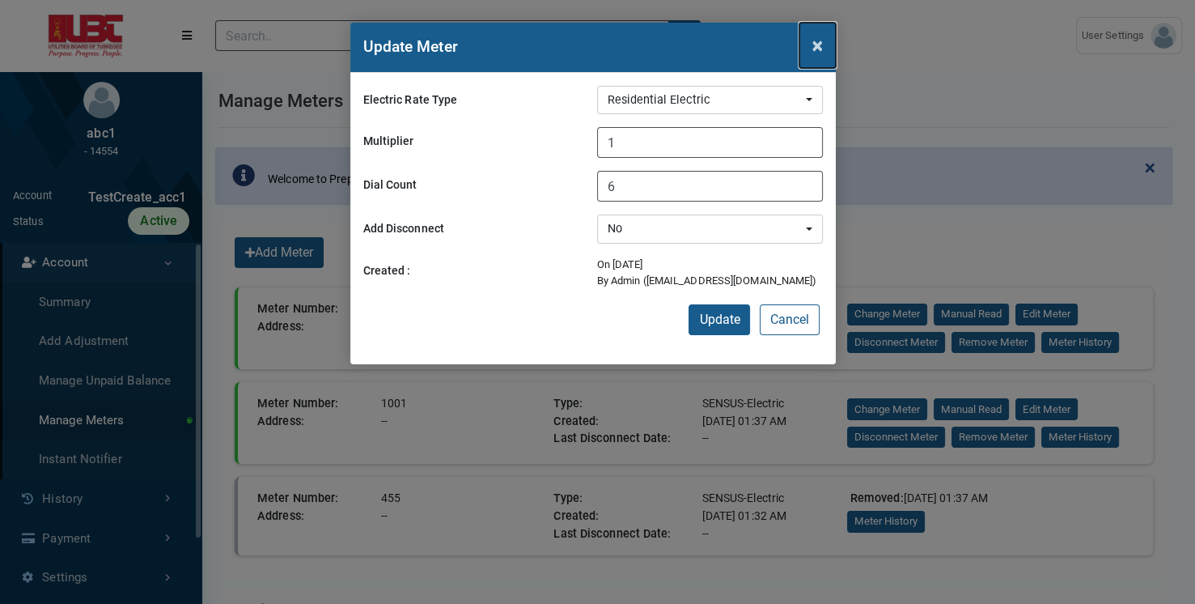
click at [821, 56] on button "×" at bounding box center [818, 45] width 36 height 45
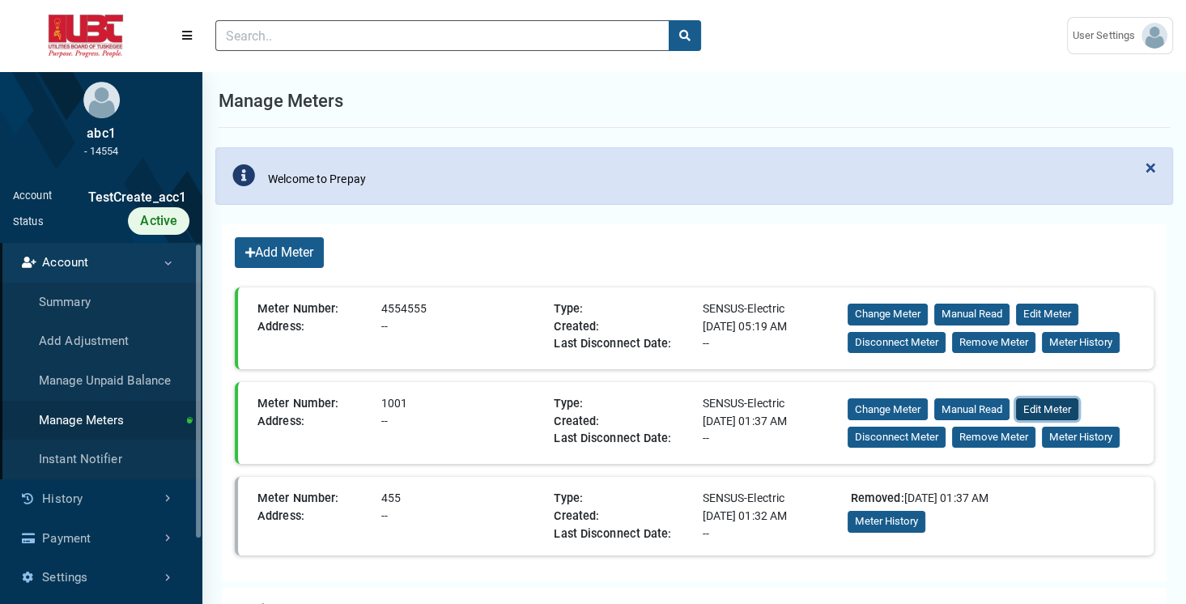
click at [1045, 403] on button "Edit Meter" at bounding box center [1047, 409] width 62 height 22
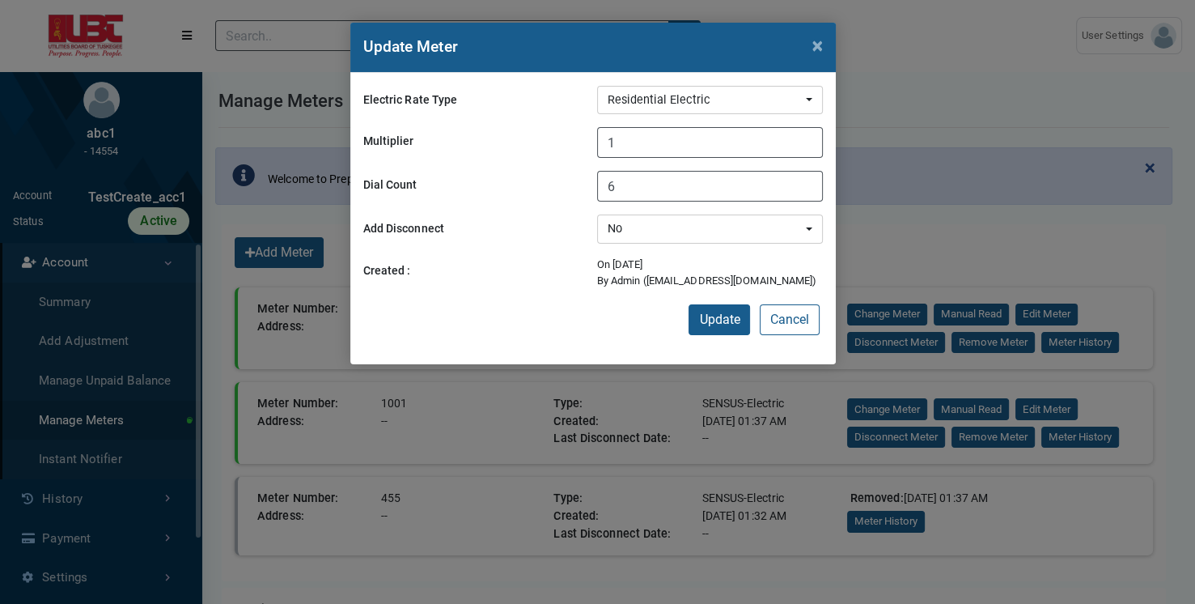
click at [804, 392] on div "Update Meter × Electric Rate Type Residential Electric Residential Electric Mul…" at bounding box center [597, 302] width 1195 height 604
click at [796, 319] on button "Cancel" at bounding box center [790, 319] width 60 height 31
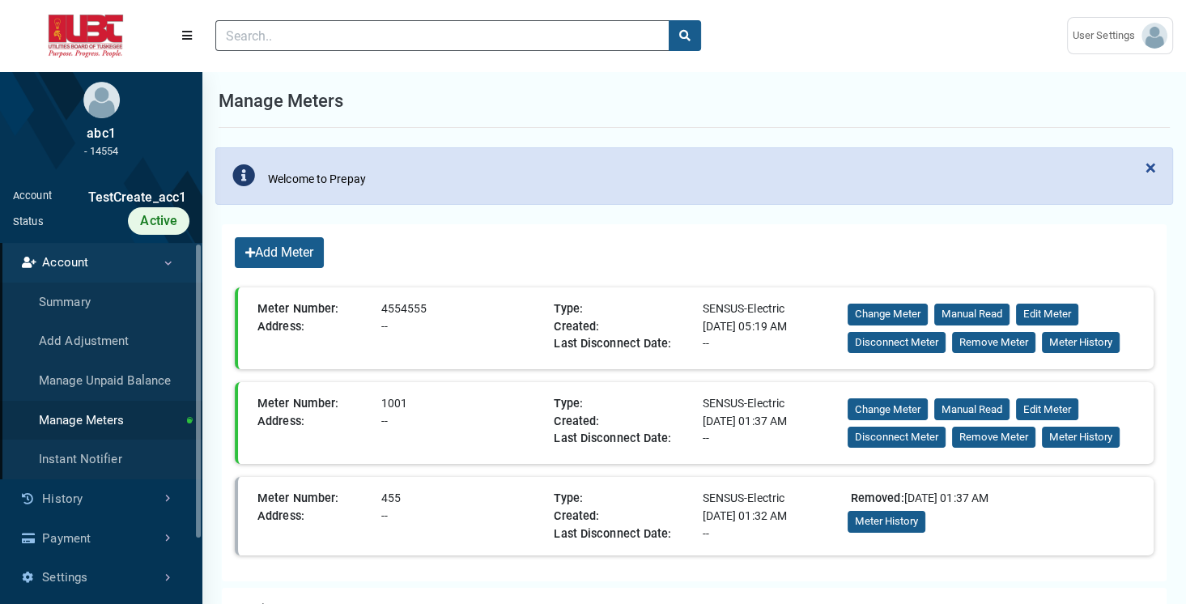
click at [554, 171] on div "Welcome to Prepay" at bounding box center [676, 176] width 888 height 36
